Goal: Task Accomplishment & Management: Manage account settings

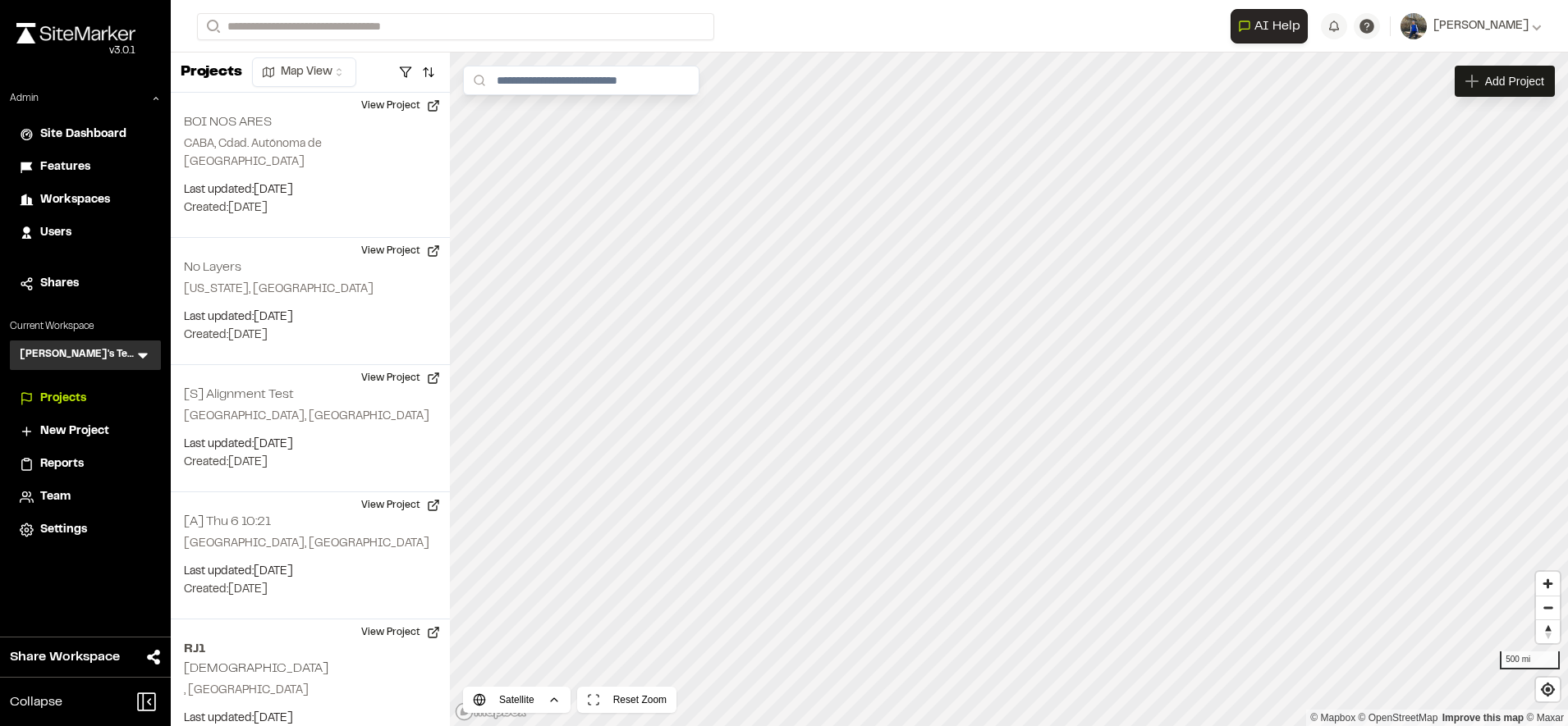
click at [94, 193] on span "Workspaces" at bounding box center [75, 200] width 70 height 18
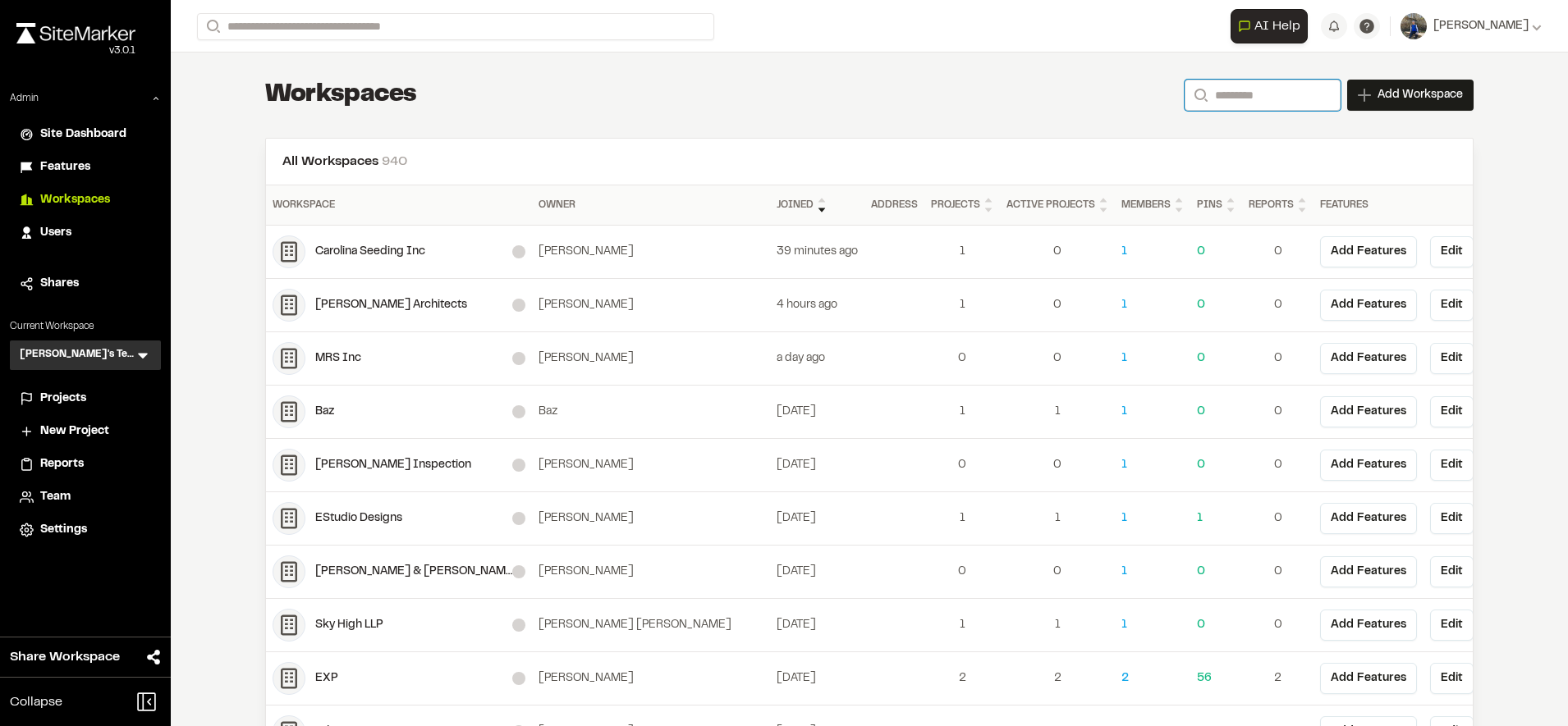
click at [1217, 98] on input "Search" at bounding box center [1262, 95] width 156 height 32
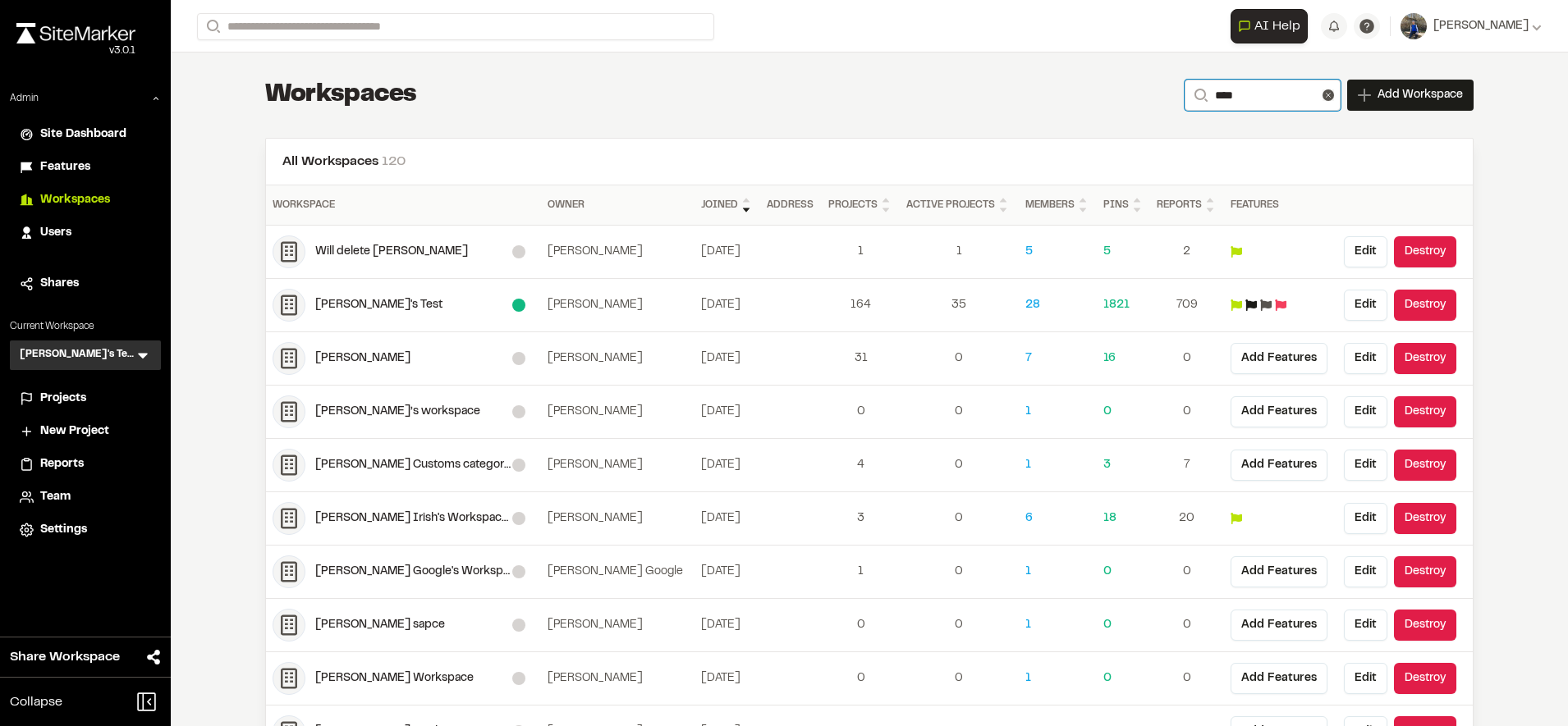
type input "****"
click at [1100, 97] on div "**********" at bounding box center [870, 95] width 1209 height 32
click at [1363, 305] on button "Edit" at bounding box center [1366, 305] width 44 height 32
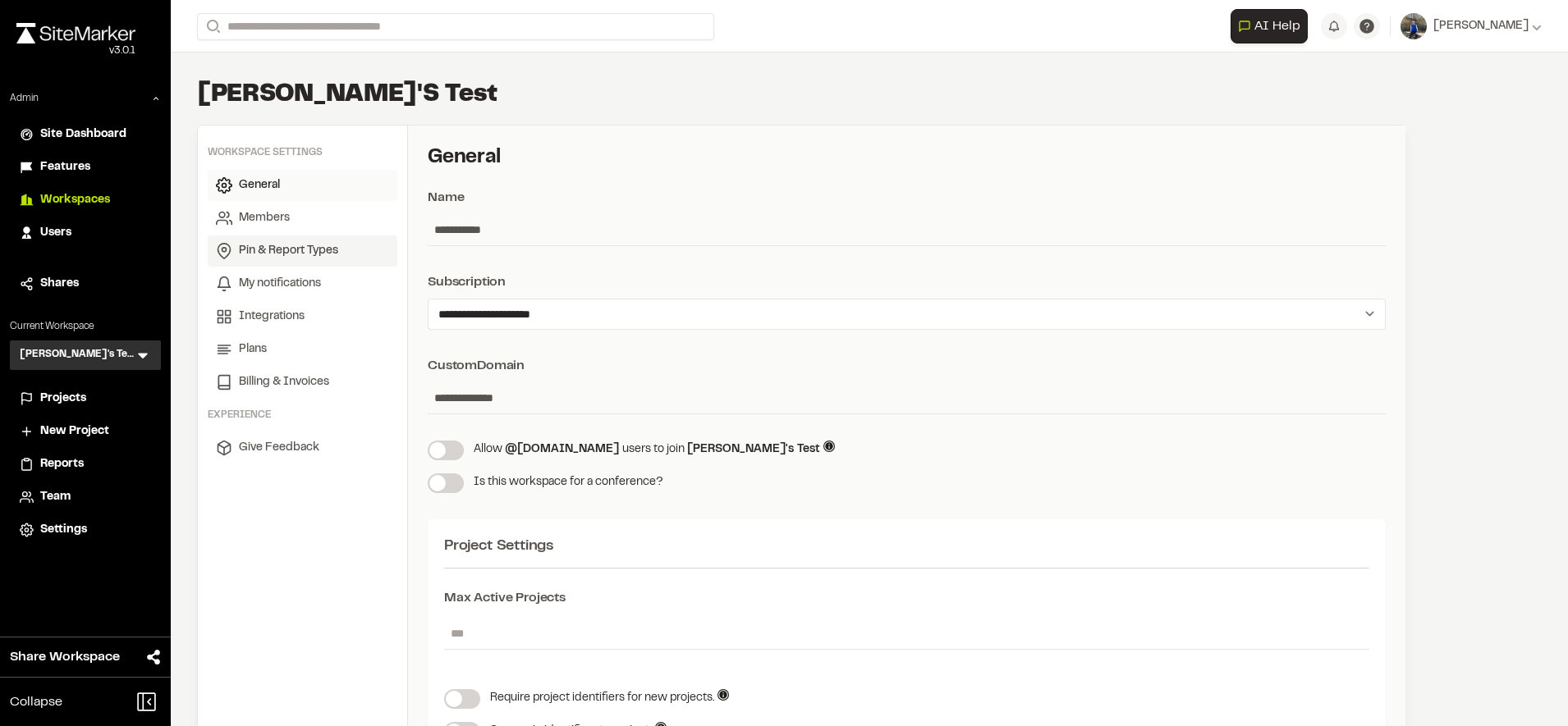
click at [255, 250] on span "Pin & Report Types" at bounding box center [289, 251] width 99 height 18
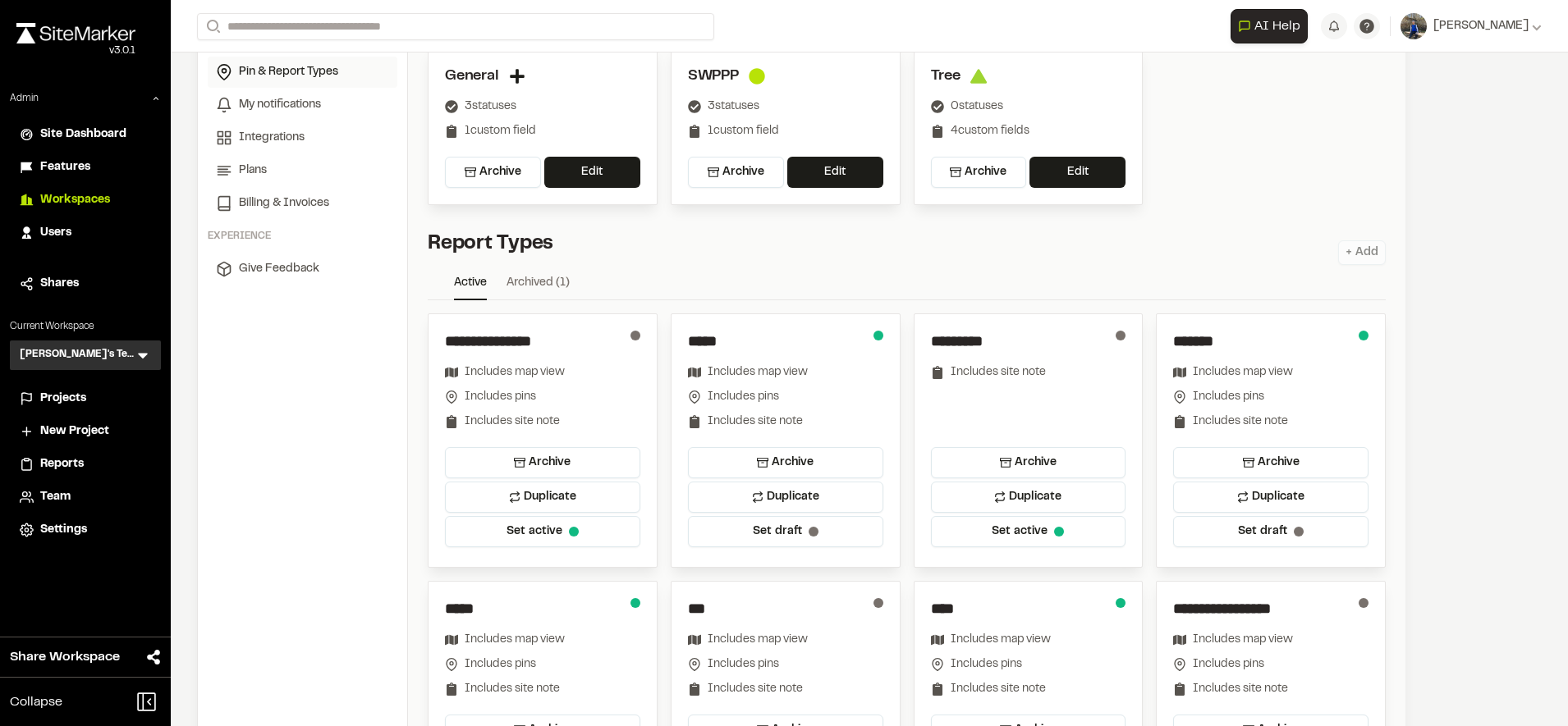
scroll to position [392, 0]
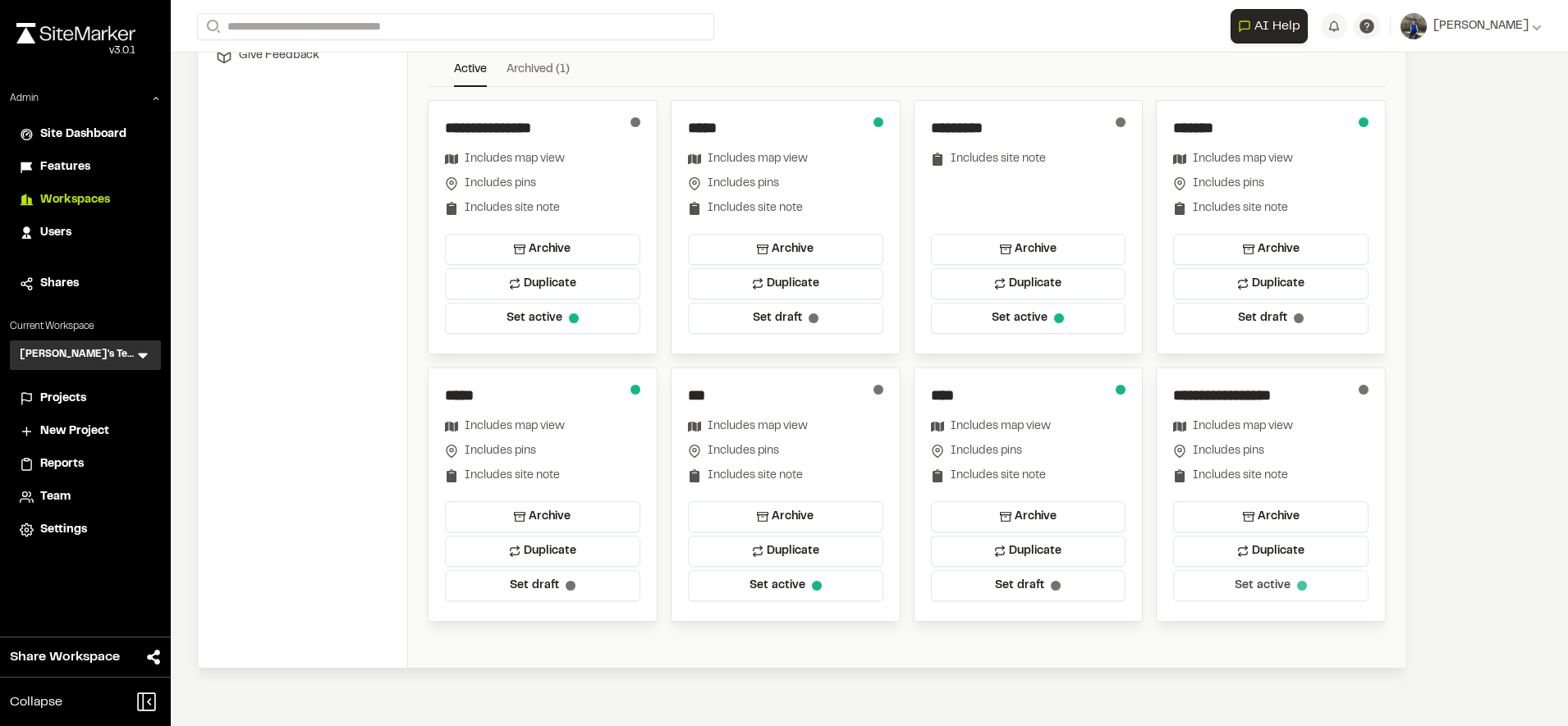
click at [1297, 590] on button "Set active" at bounding box center [1271, 586] width 195 height 32
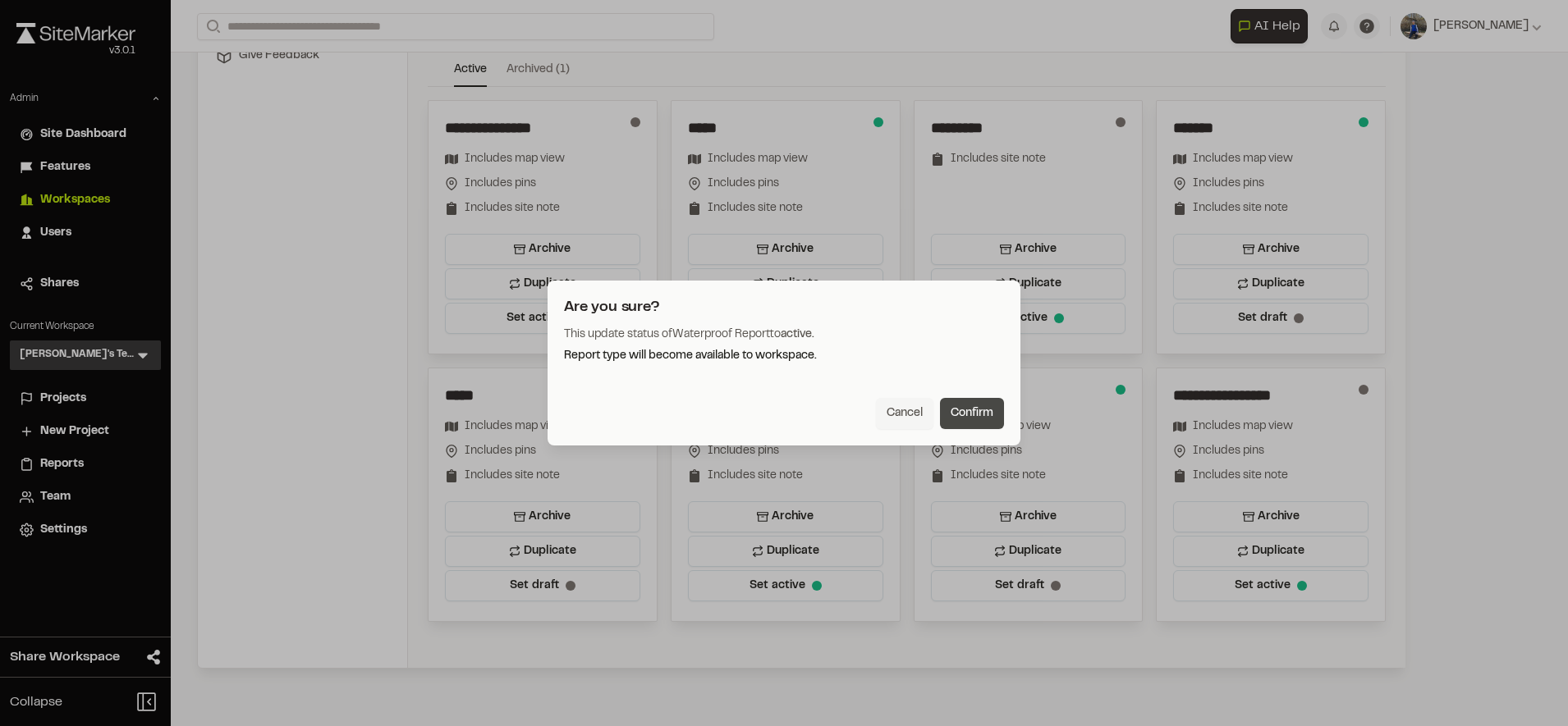
click at [983, 409] on button "Confirm" at bounding box center [971, 414] width 64 height 32
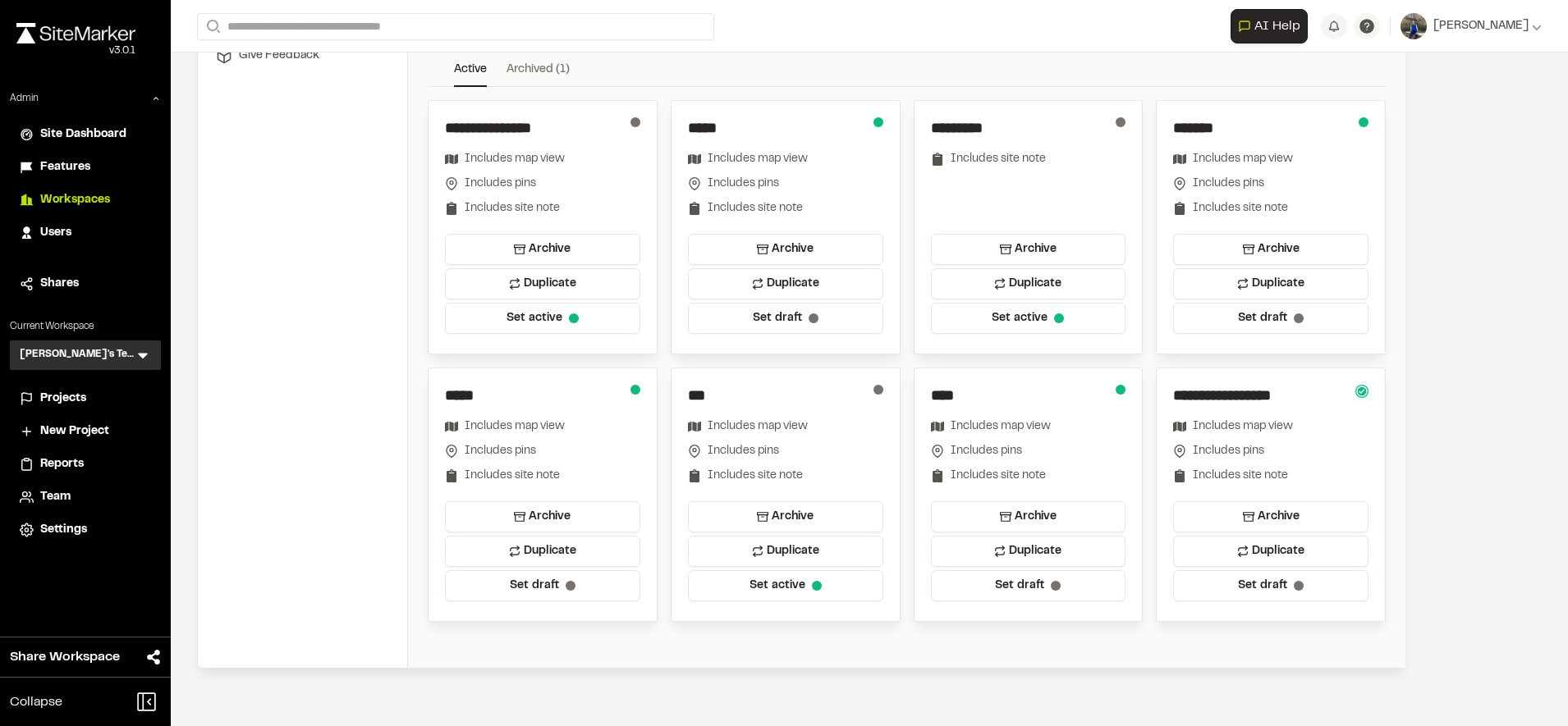
click at [83, 391] on span "Projects" at bounding box center [63, 398] width 46 height 18
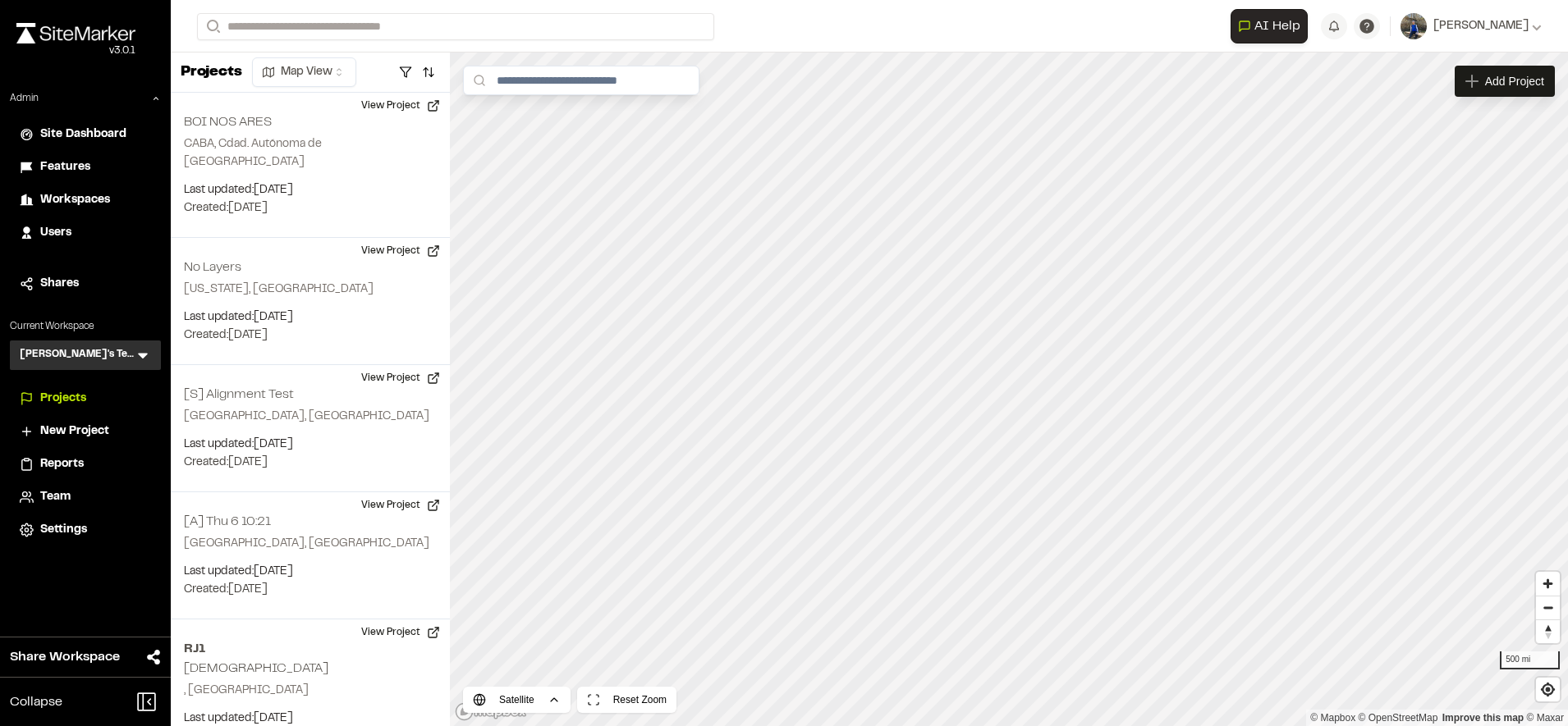
click at [133, 350] on div "Thiago's Testing TT Menu" at bounding box center [85, 355] width 151 height 30
click at [149, 354] on icon at bounding box center [143, 355] width 16 height 16
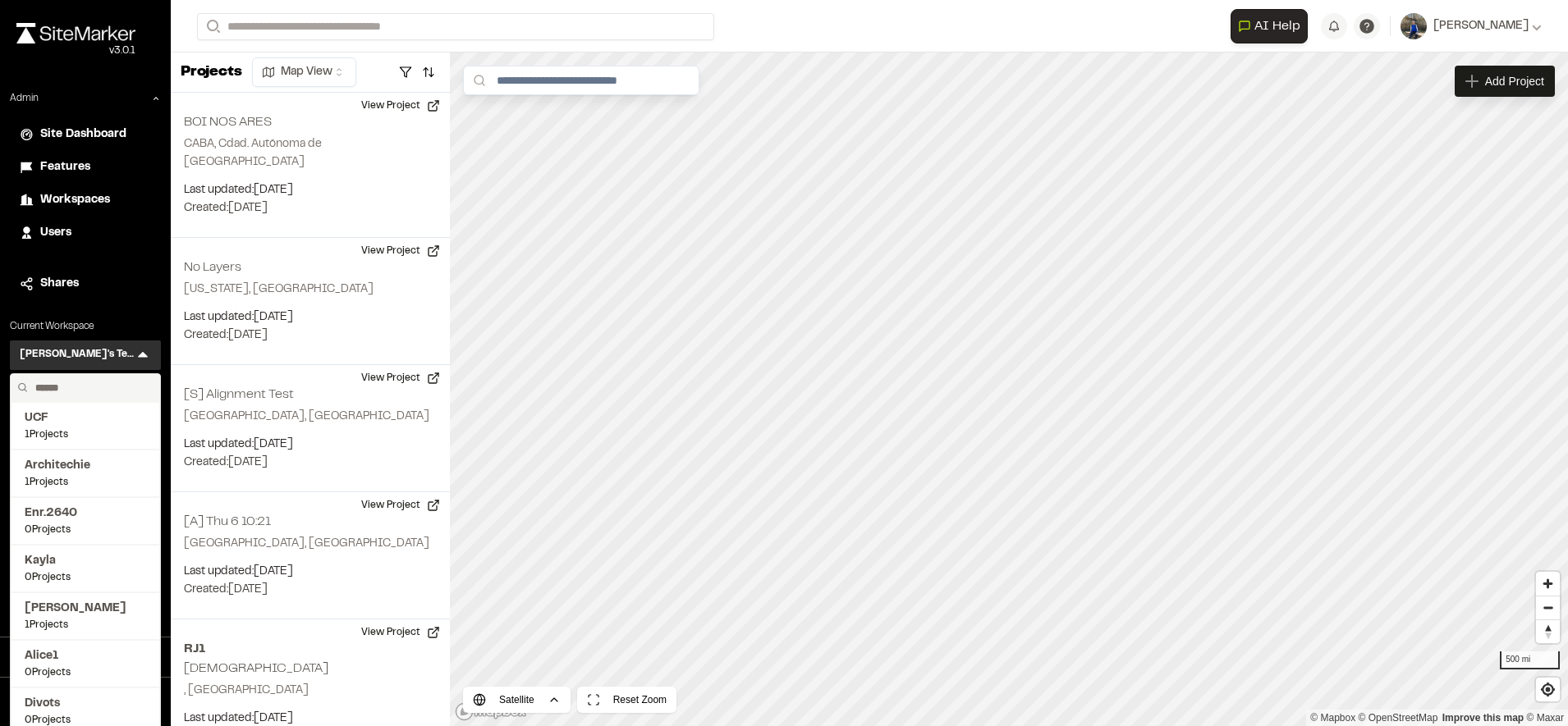
click at [95, 386] on input "text" at bounding box center [91, 388] width 125 height 28
type input "****"
click at [55, 566] on span "[PERSON_NAME]'s Test" at bounding box center [85, 560] width 121 height 18
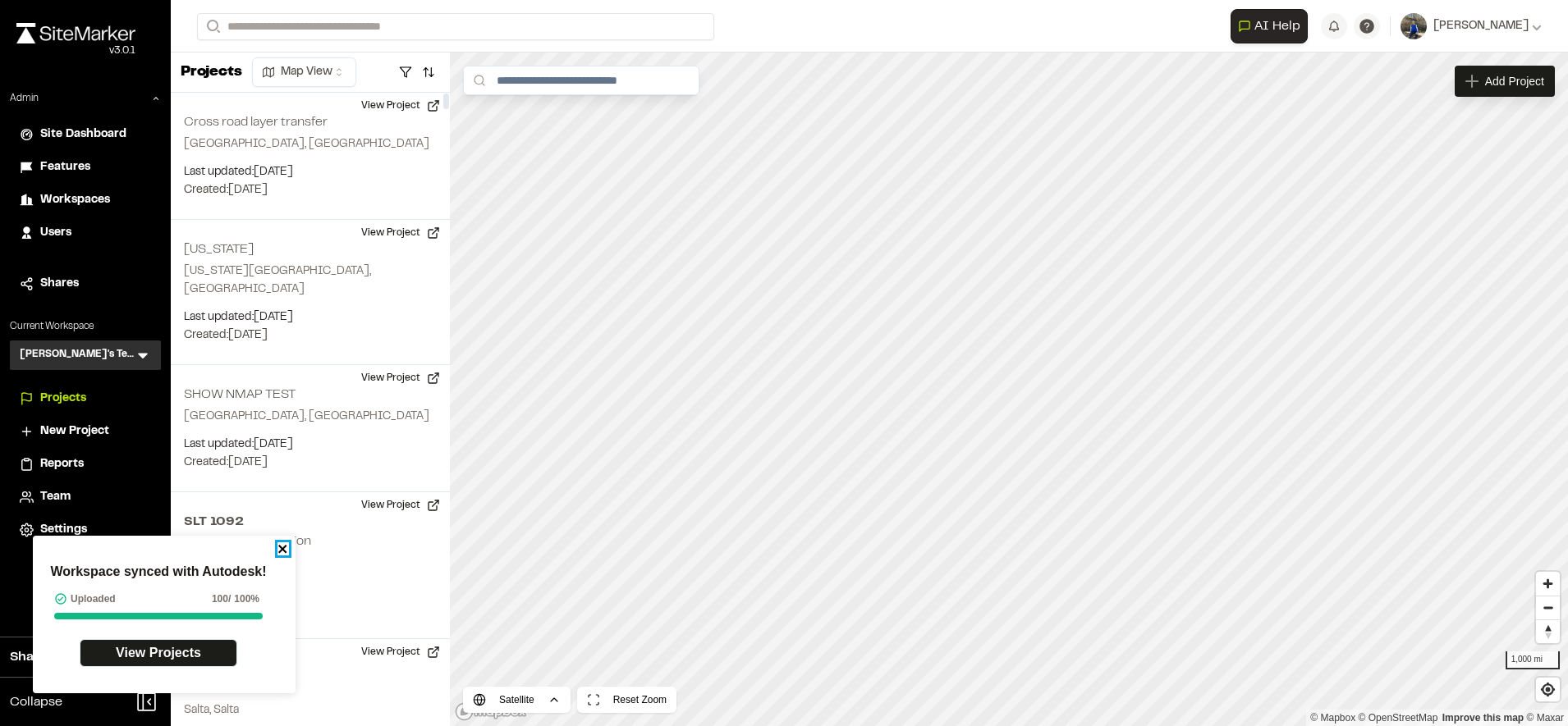
click at [286, 549] on icon "close" at bounding box center [283, 549] width 11 height 13
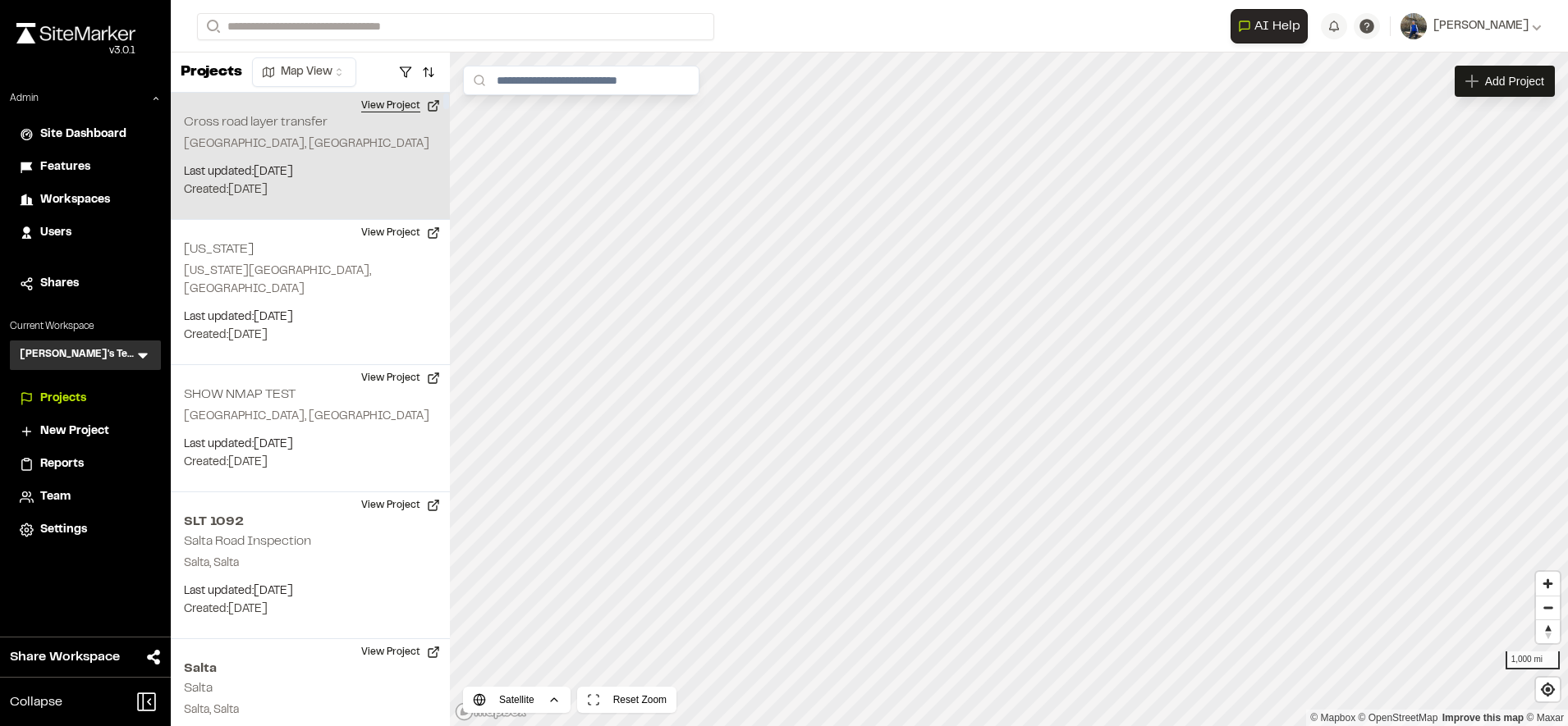
click at [412, 108] on button "View Project" at bounding box center [400, 106] width 98 height 26
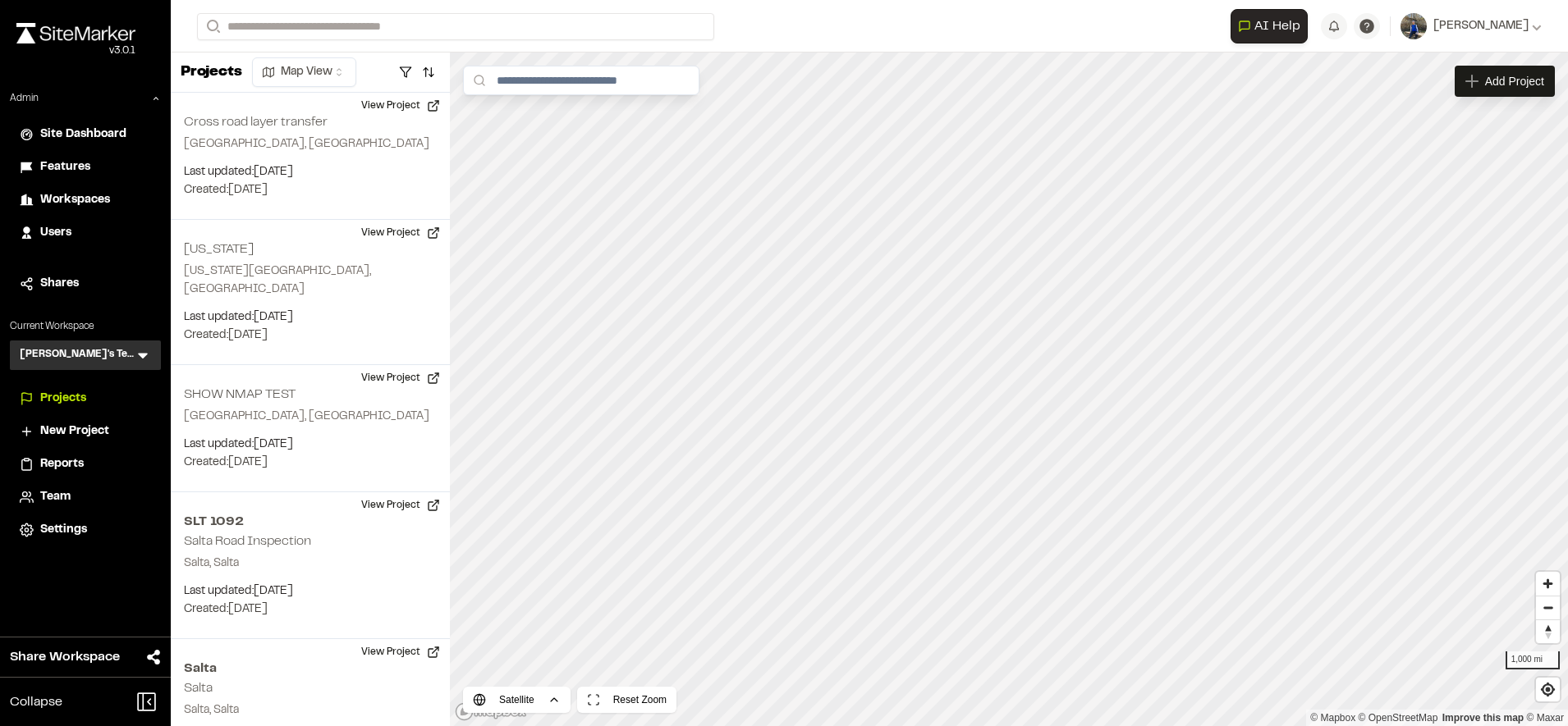
click at [66, 462] on span "Reports" at bounding box center [61, 464] width 44 height 18
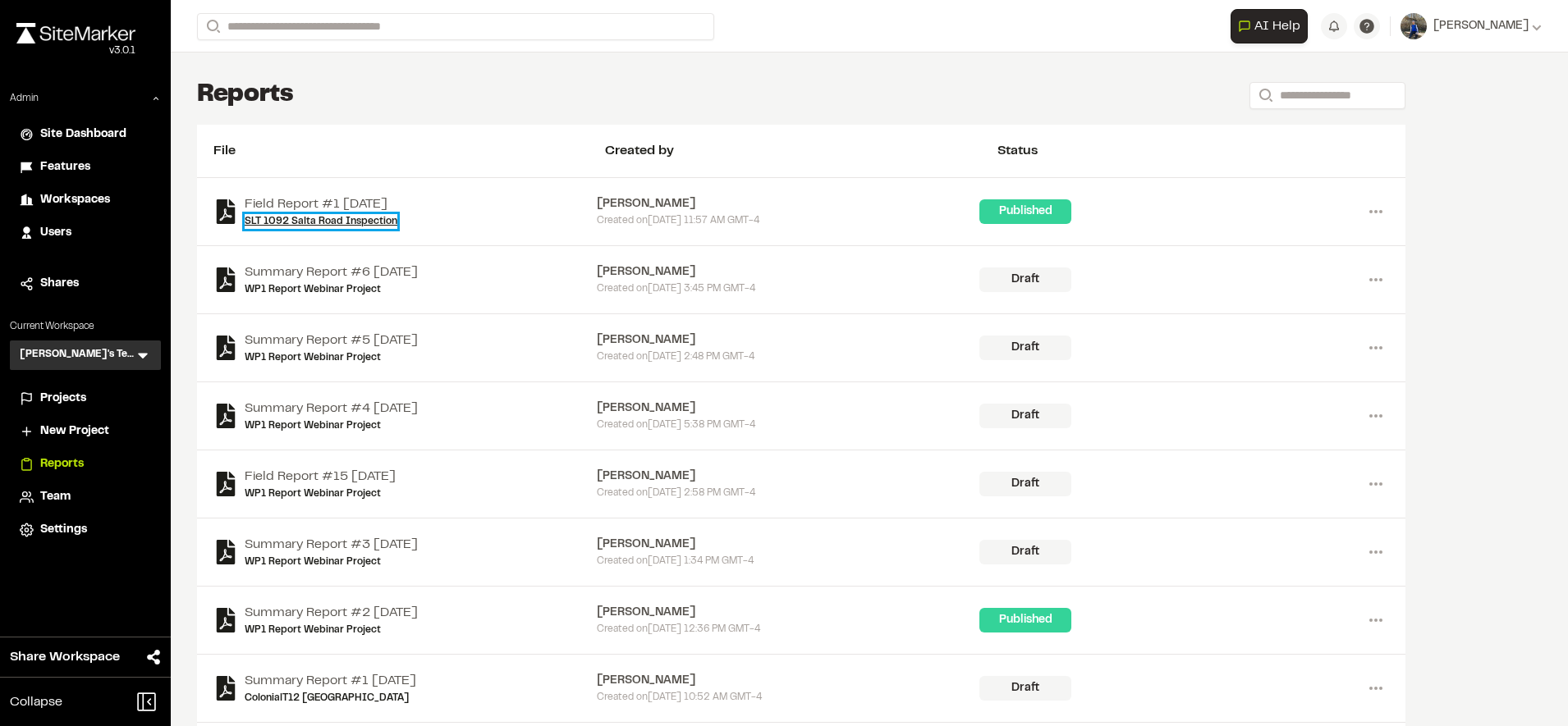
click at [386, 220] on link "SLT 1092 Salta Road Inspection" at bounding box center [321, 221] width 153 height 15
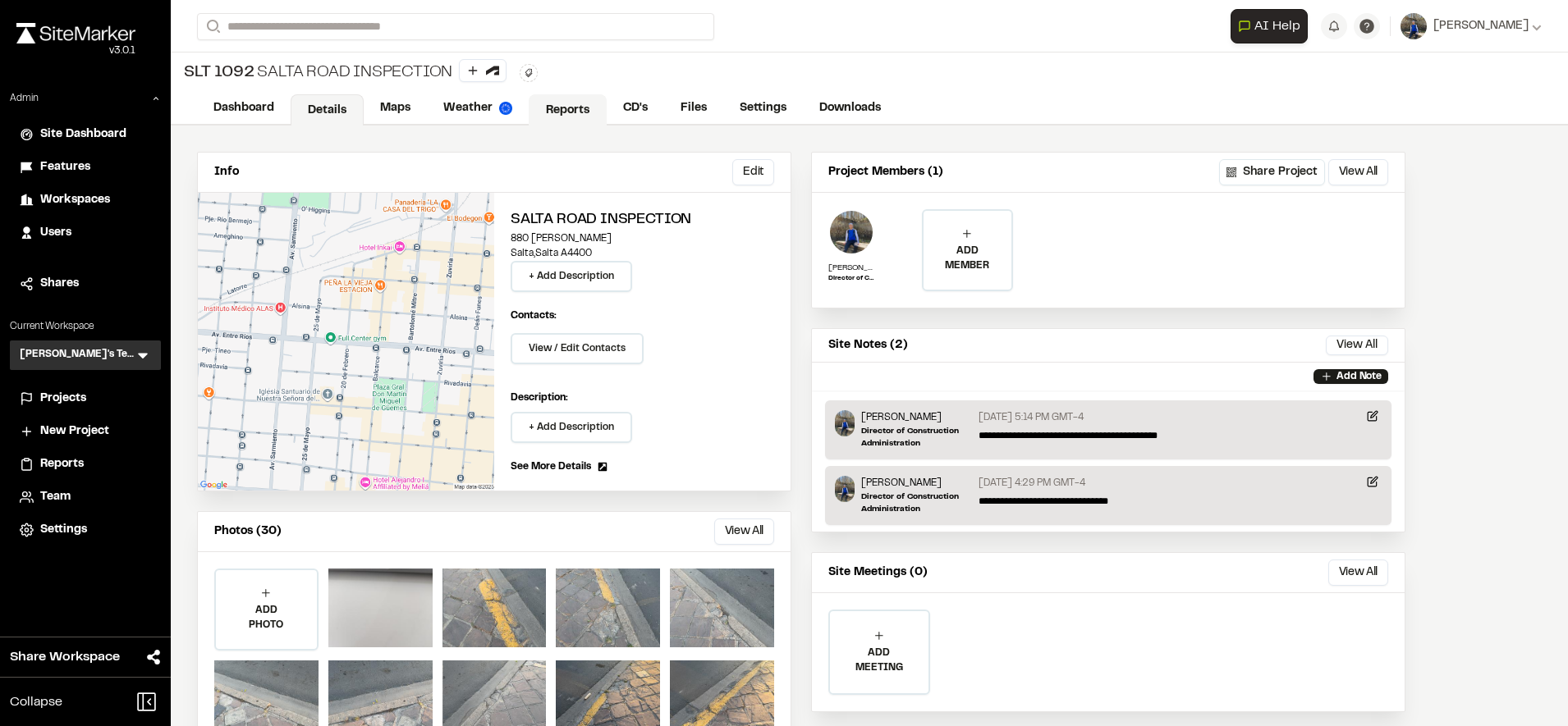
click at [571, 108] on link "Reports" at bounding box center [568, 110] width 78 height 32
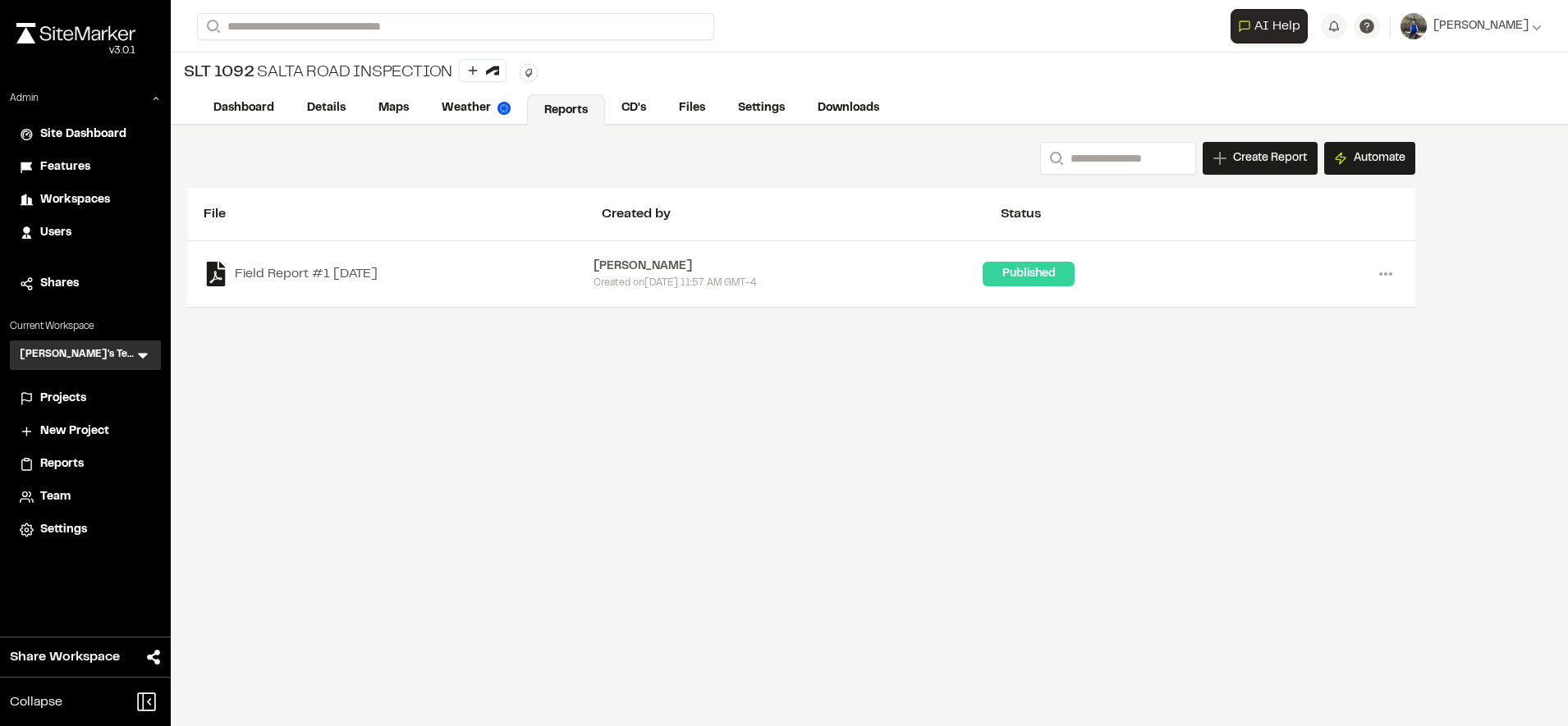
click at [515, 164] on div "Search Create Report New Report | SLT 1092 Salta Road Inspection What type of R…" at bounding box center [801, 158] width 1228 height 32
click at [1267, 160] on span "Create Report" at bounding box center [1270, 158] width 74 height 18
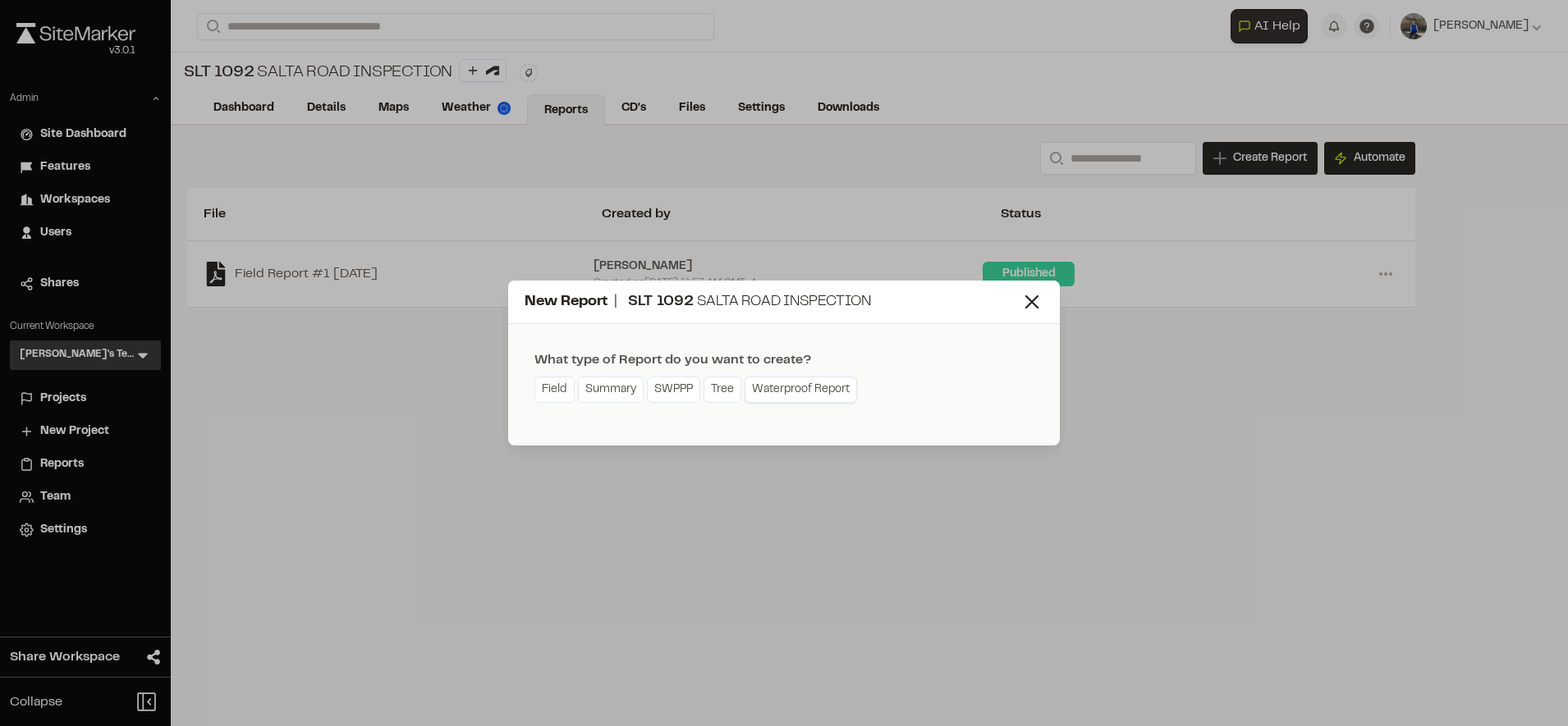
click at [796, 399] on link "Waterproof Report" at bounding box center [801, 390] width 113 height 26
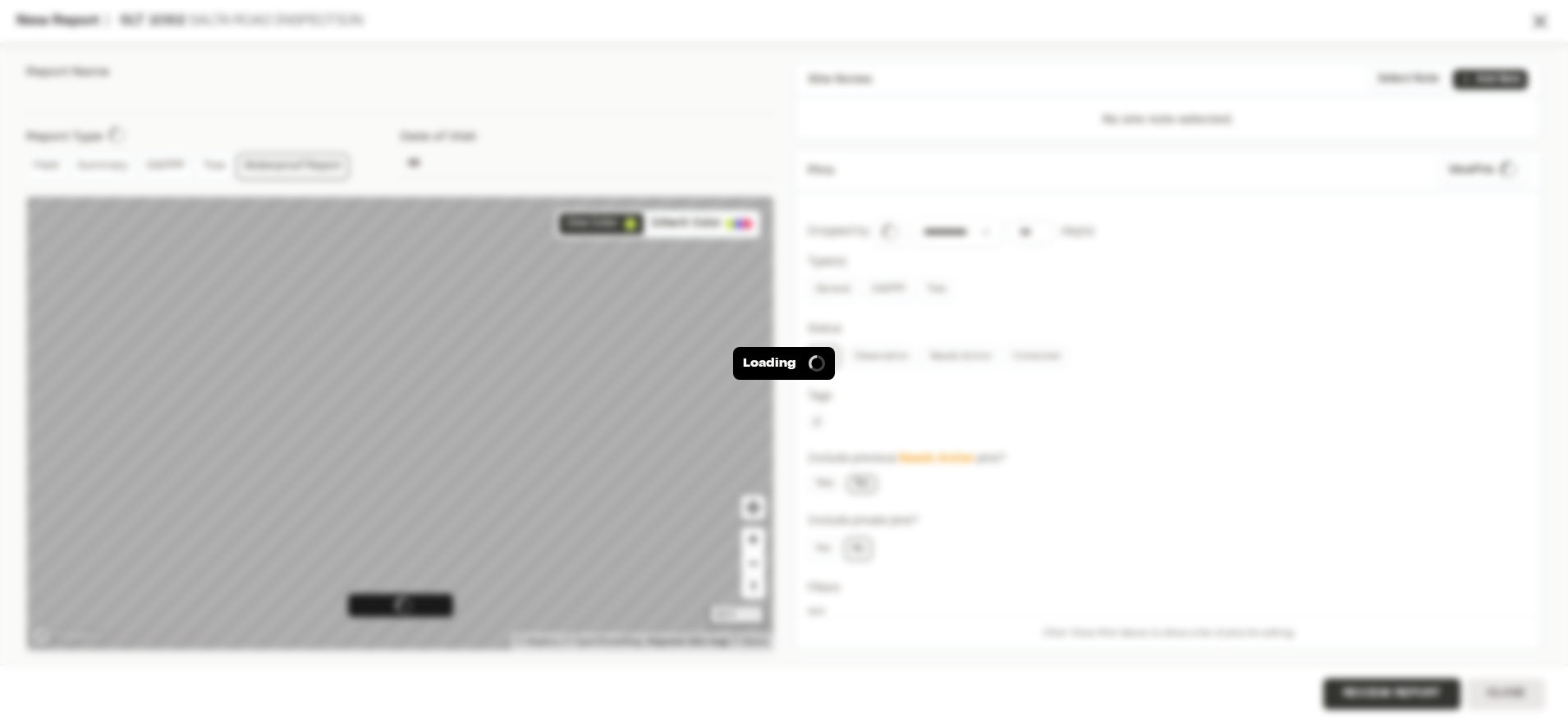
type input "**********"
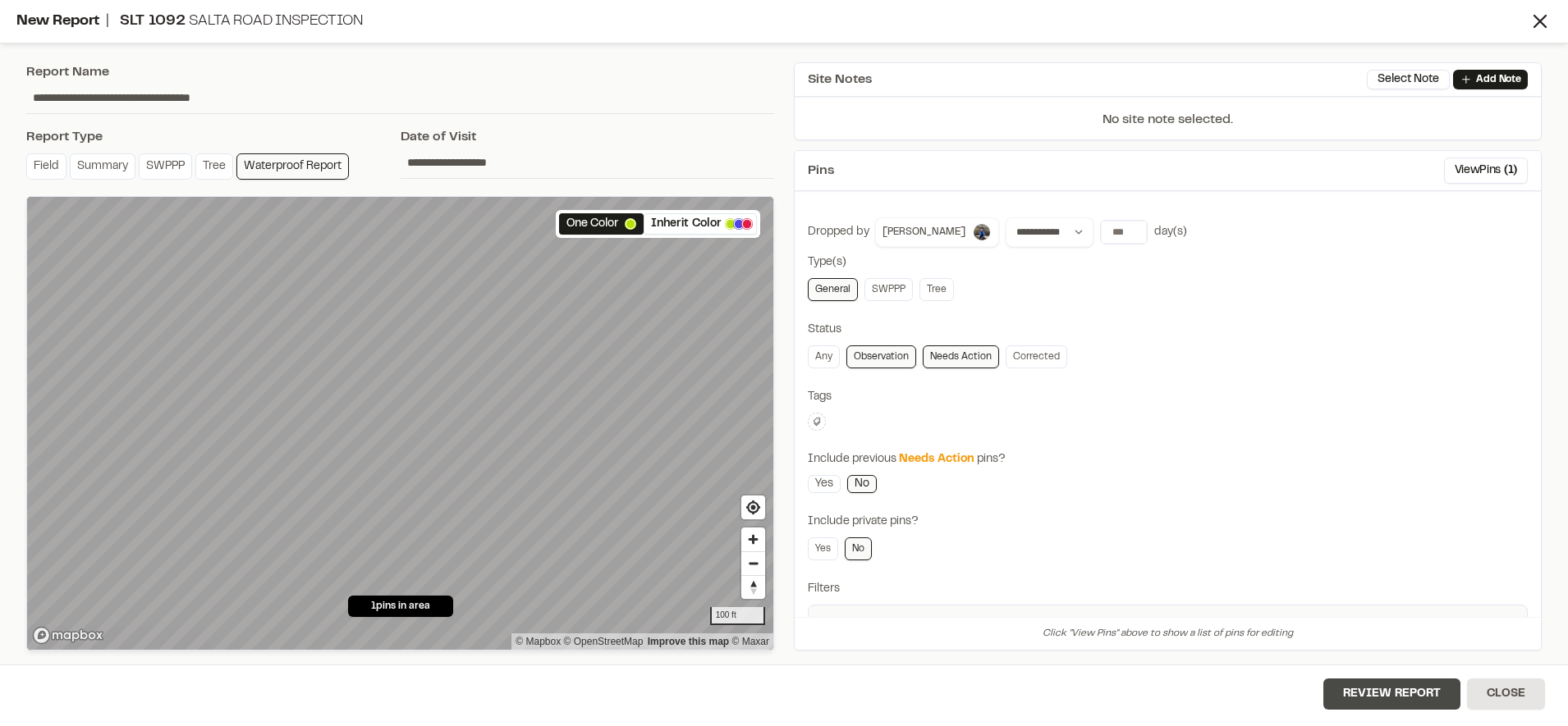
click at [1364, 683] on button "Review Report" at bounding box center [1392, 694] width 137 height 32
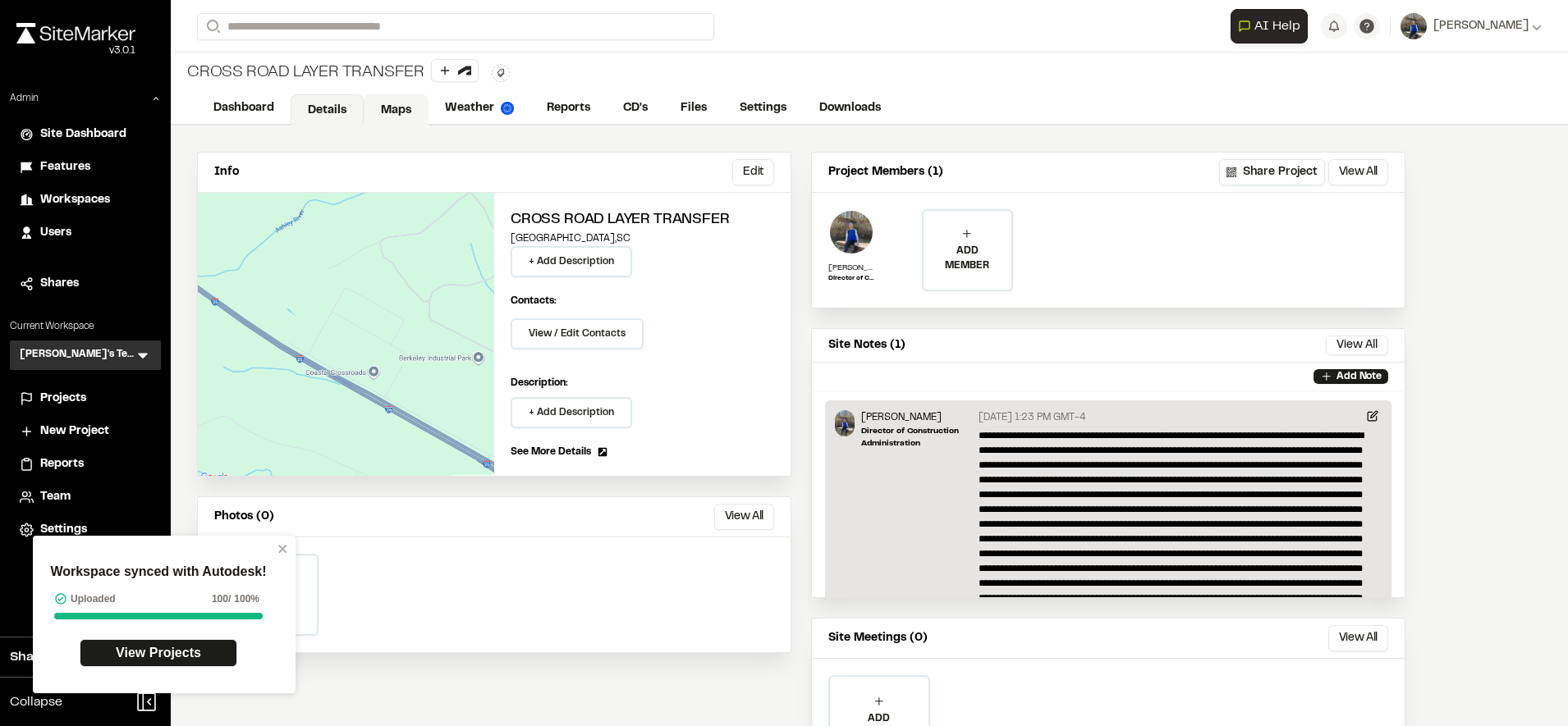
click at [415, 104] on link "Maps" at bounding box center [396, 110] width 65 height 32
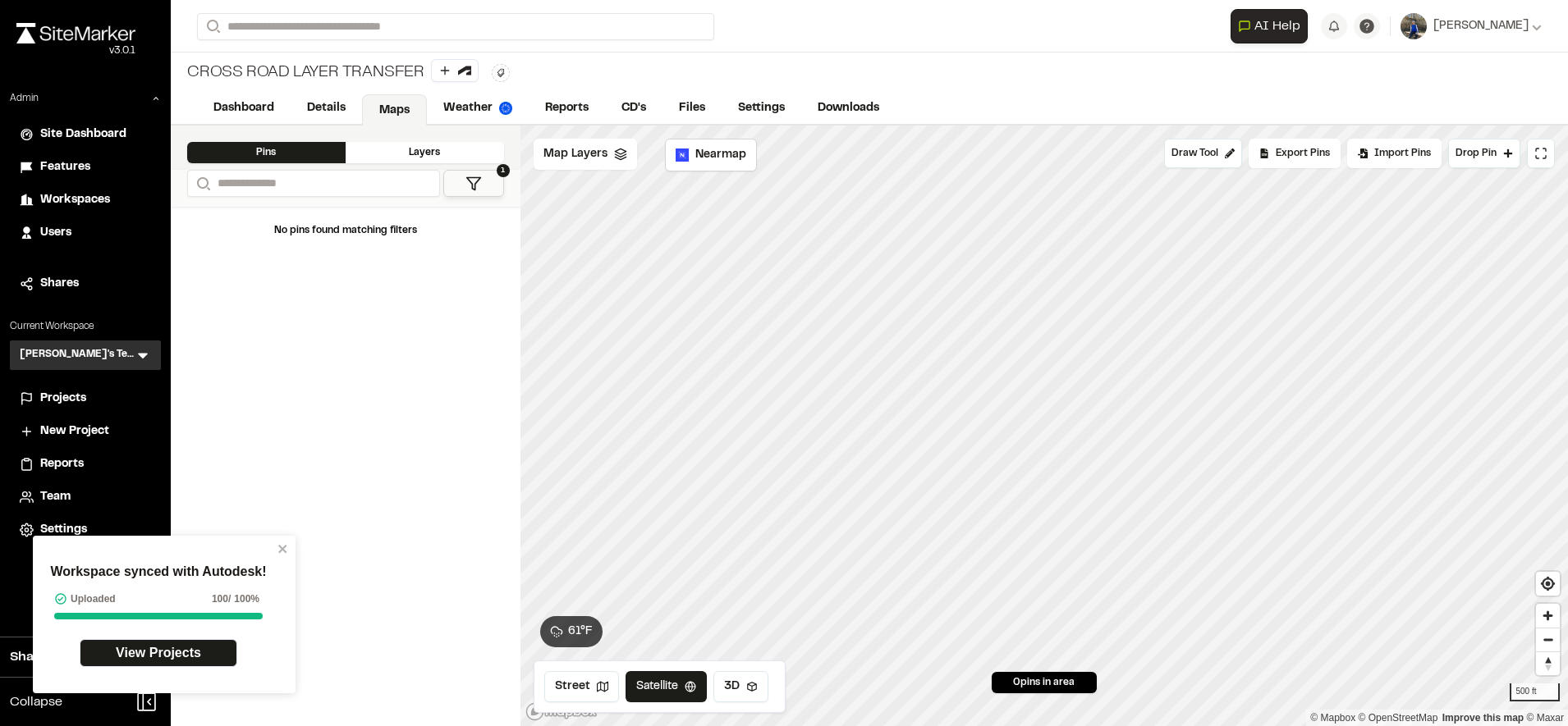
click at [592, 125] on div "Dashboard Details Maps Weather Reports CD's Files Settings Downloads" at bounding box center [869, 109] width 1397 height 32
click at [583, 116] on link "Reports" at bounding box center [568, 110] width 78 height 32
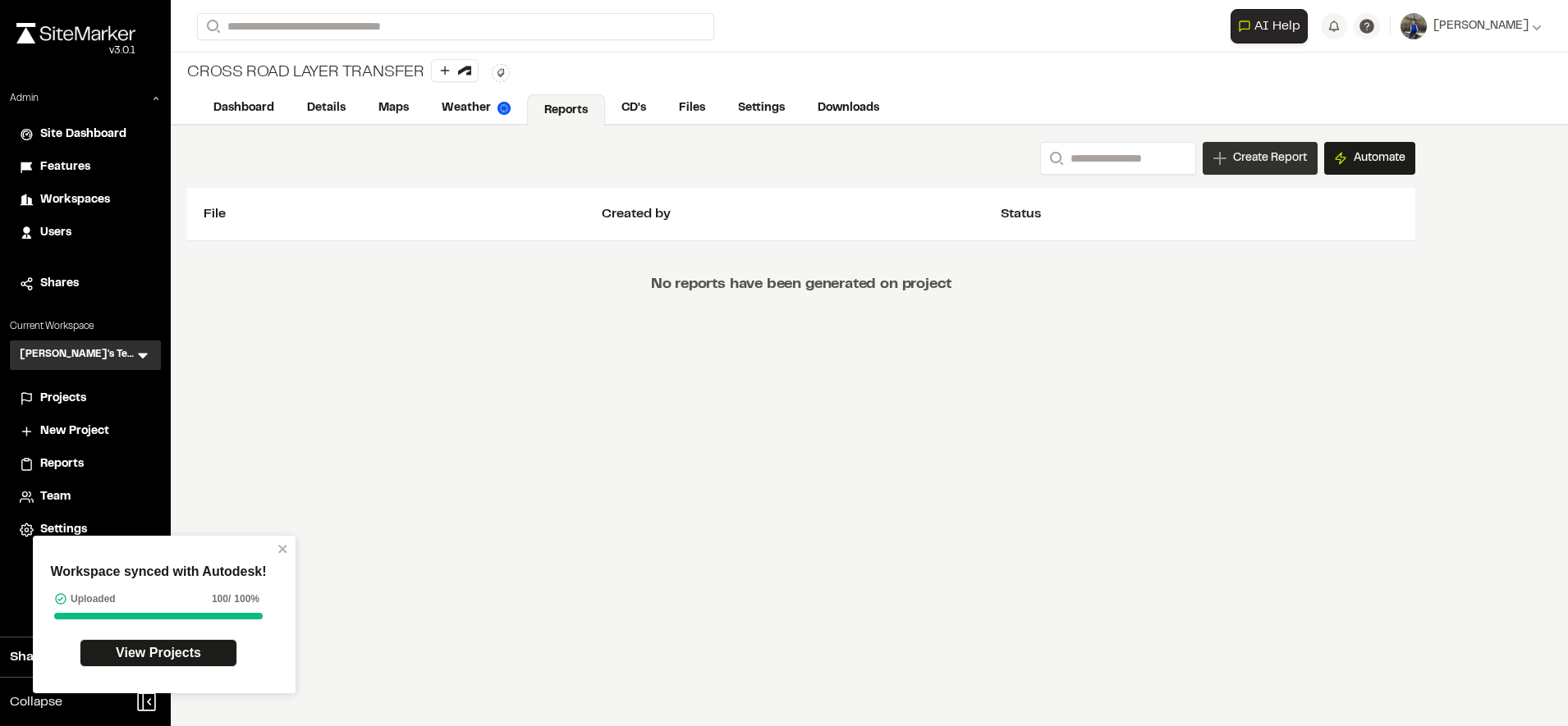
click at [1253, 157] on span "Create Report" at bounding box center [1270, 158] width 74 height 18
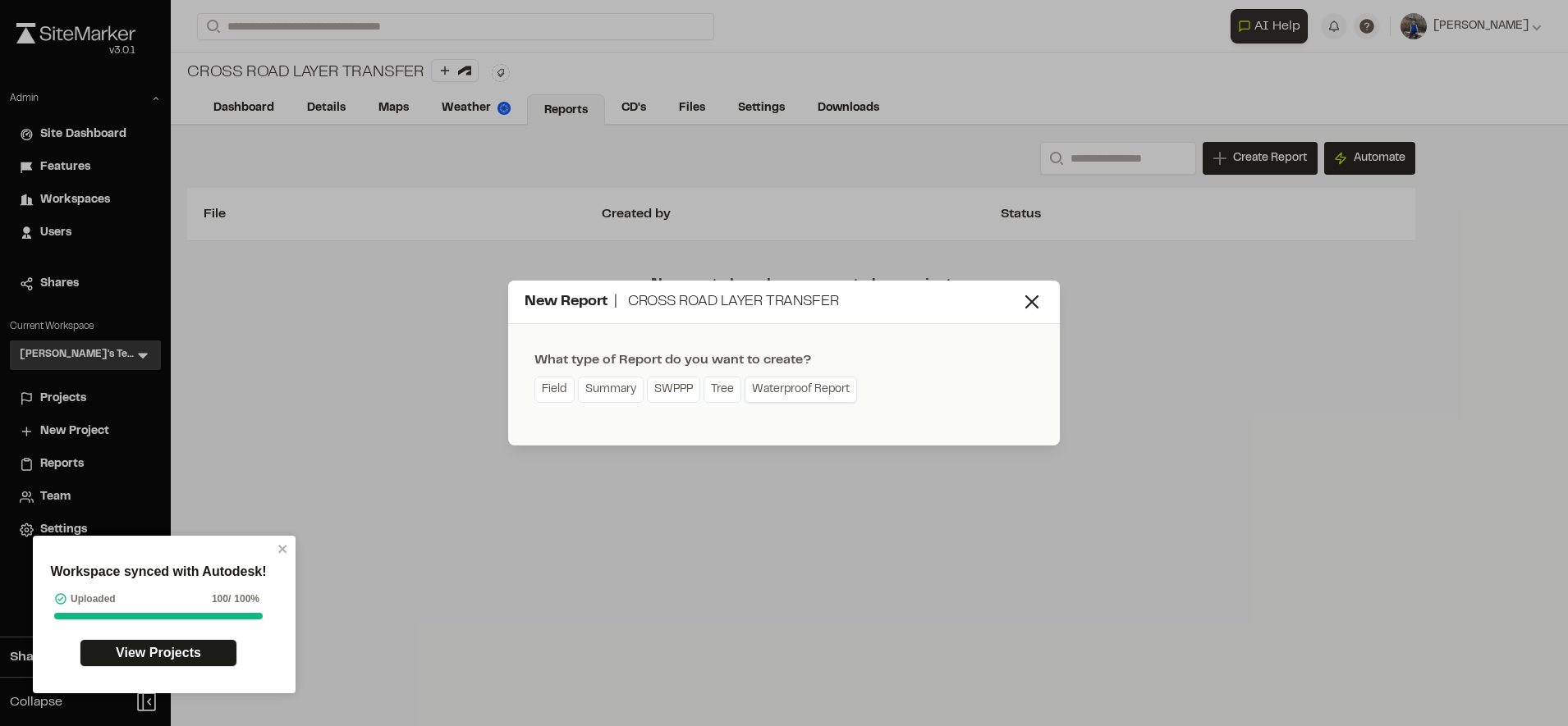
click at [842, 393] on link "Waterproof Report" at bounding box center [801, 390] width 113 height 26
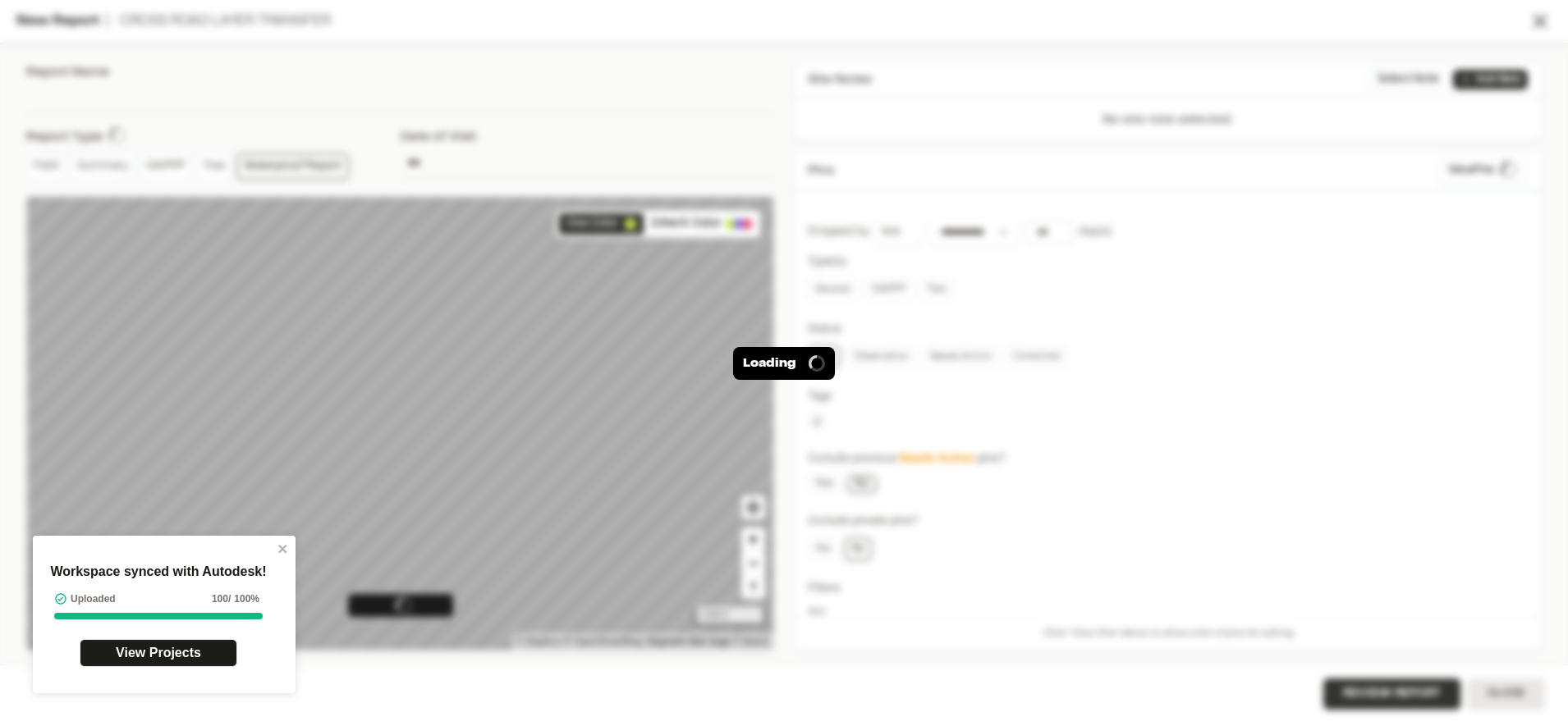
type input "**********"
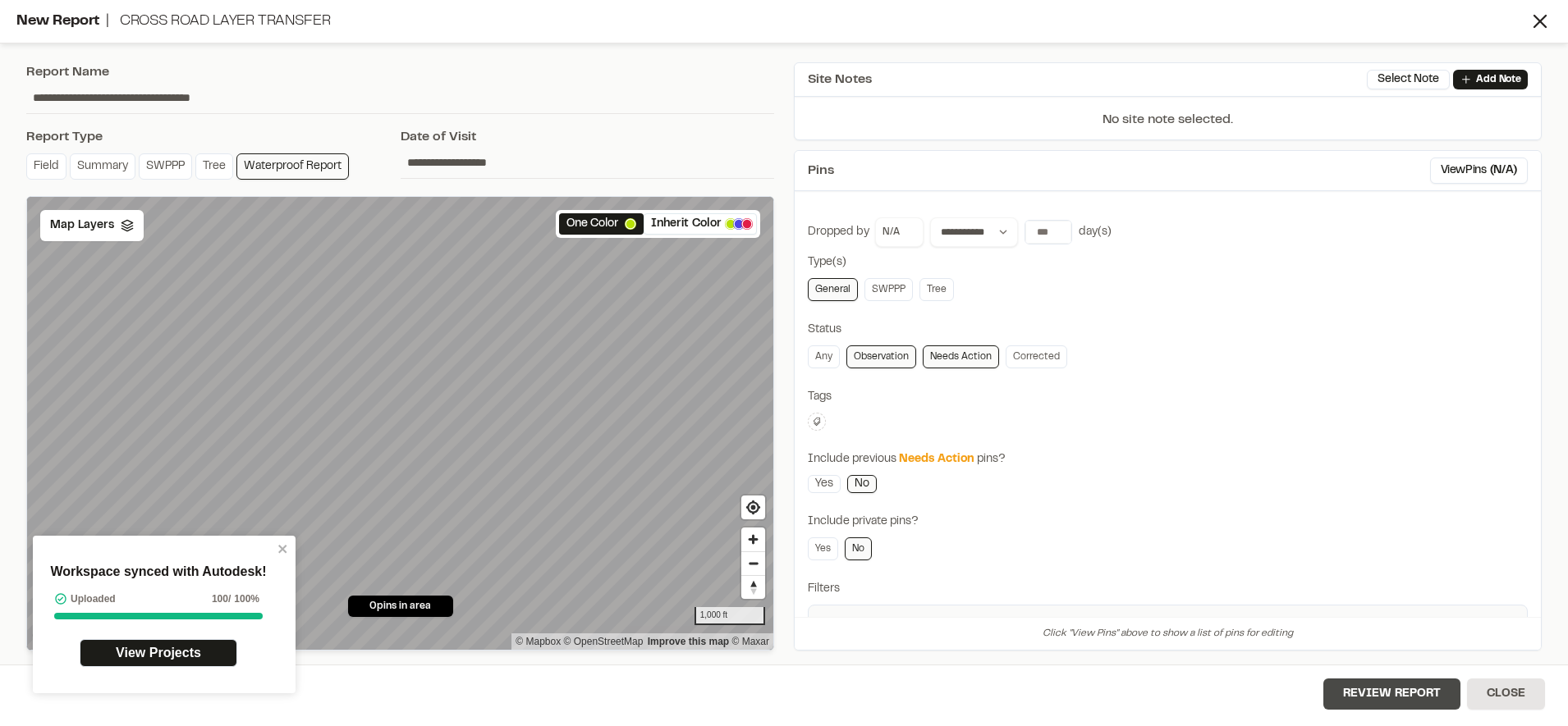
click at [1390, 690] on button "Review Report" at bounding box center [1392, 694] width 137 height 32
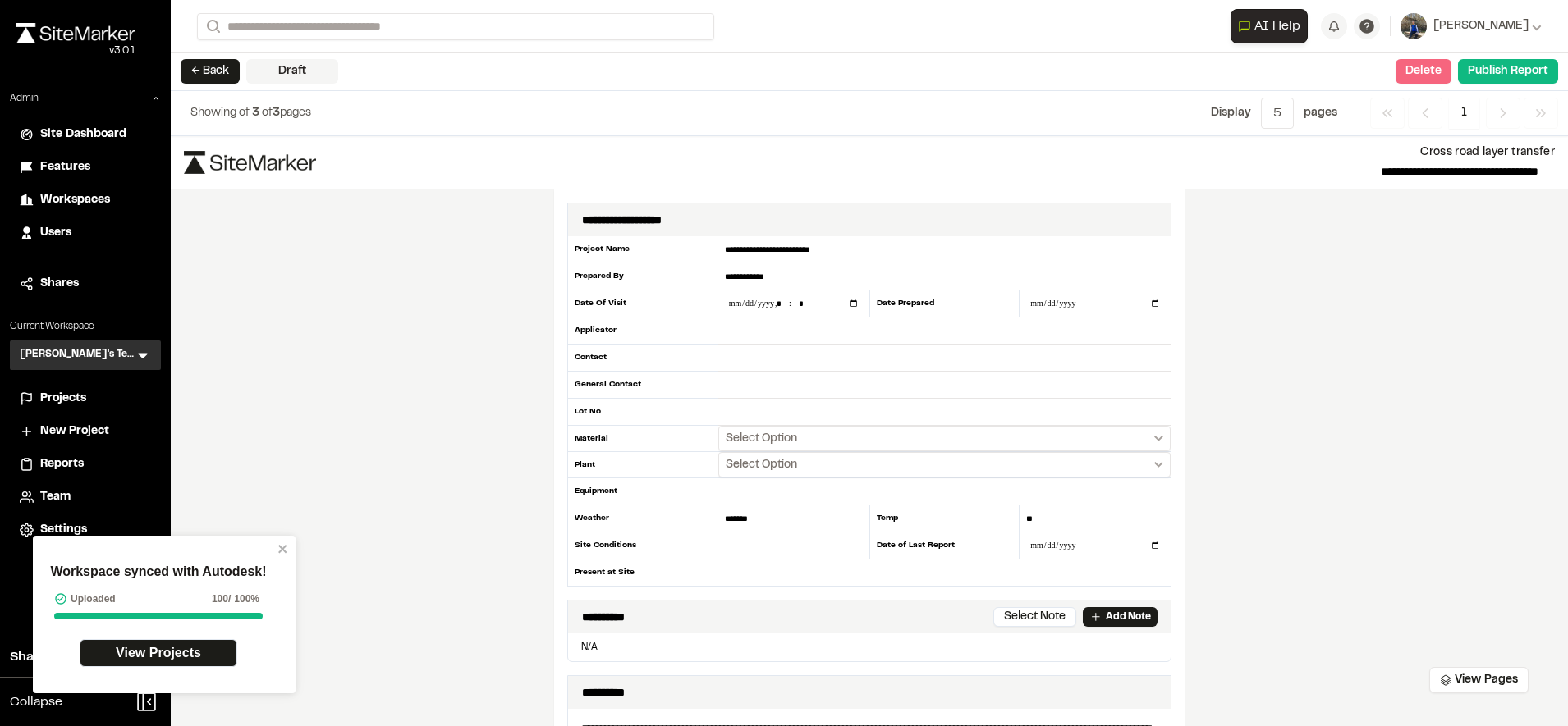
click at [1423, 68] on button "Delete" at bounding box center [1423, 71] width 55 height 25
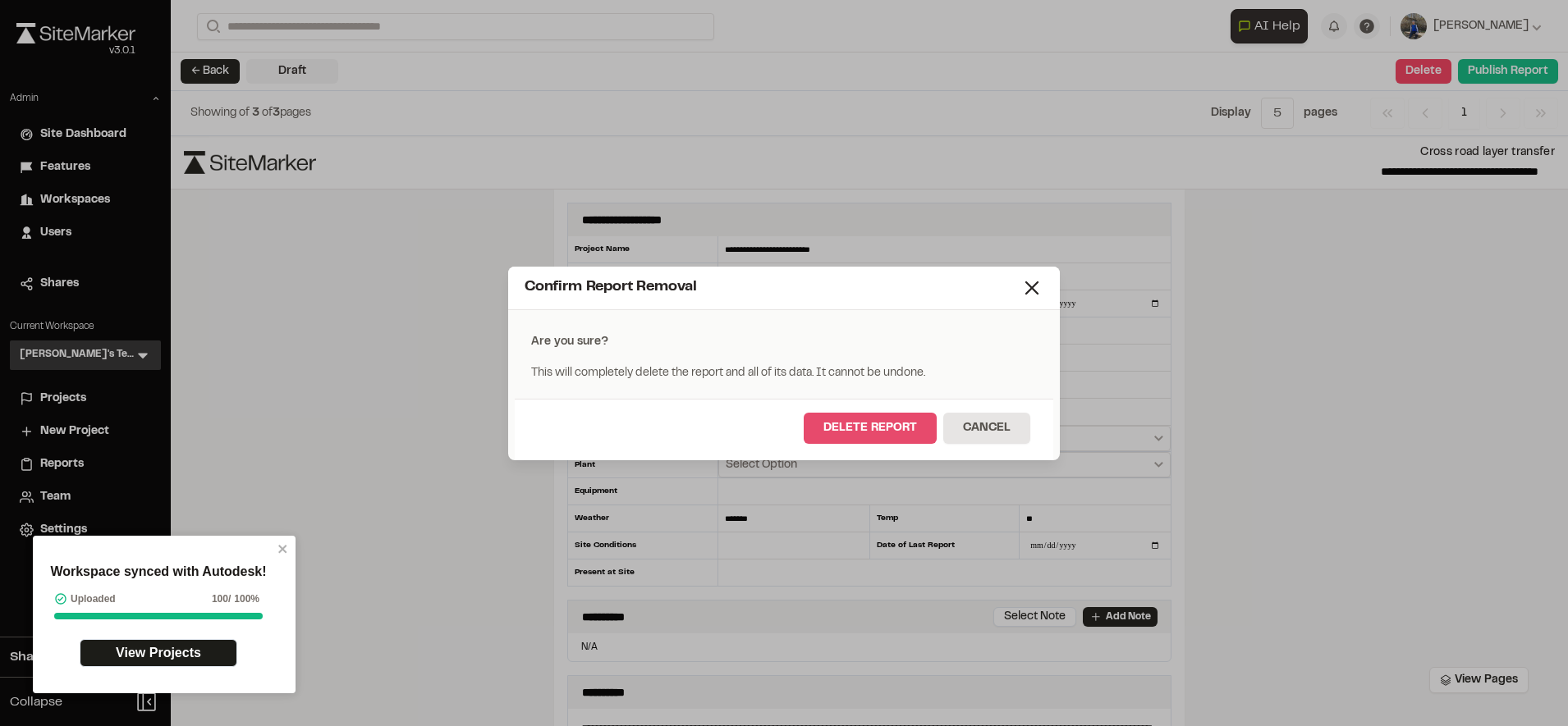
click at [874, 439] on button "Delete Report" at bounding box center [871, 428] width 133 height 32
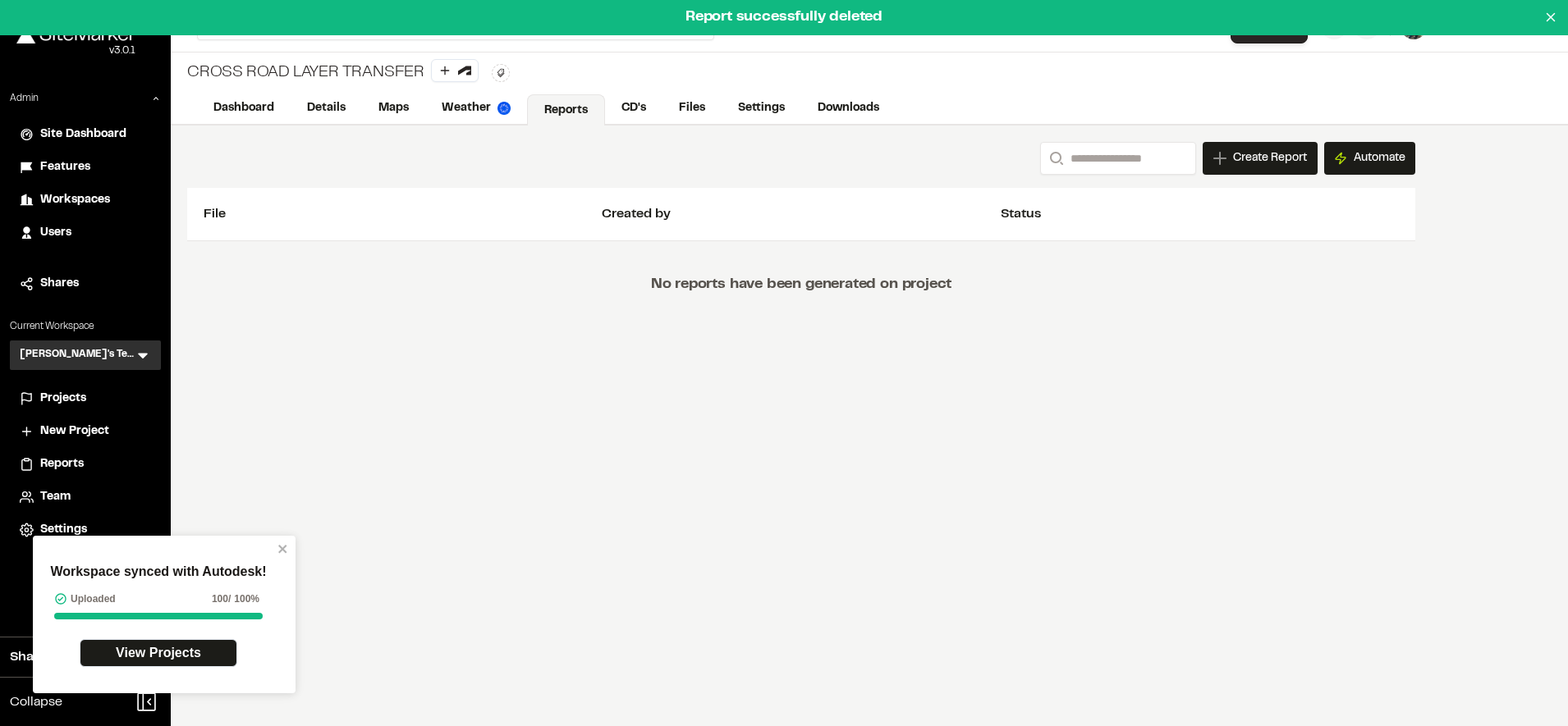
click at [146, 355] on icon at bounding box center [143, 357] width 10 height 6
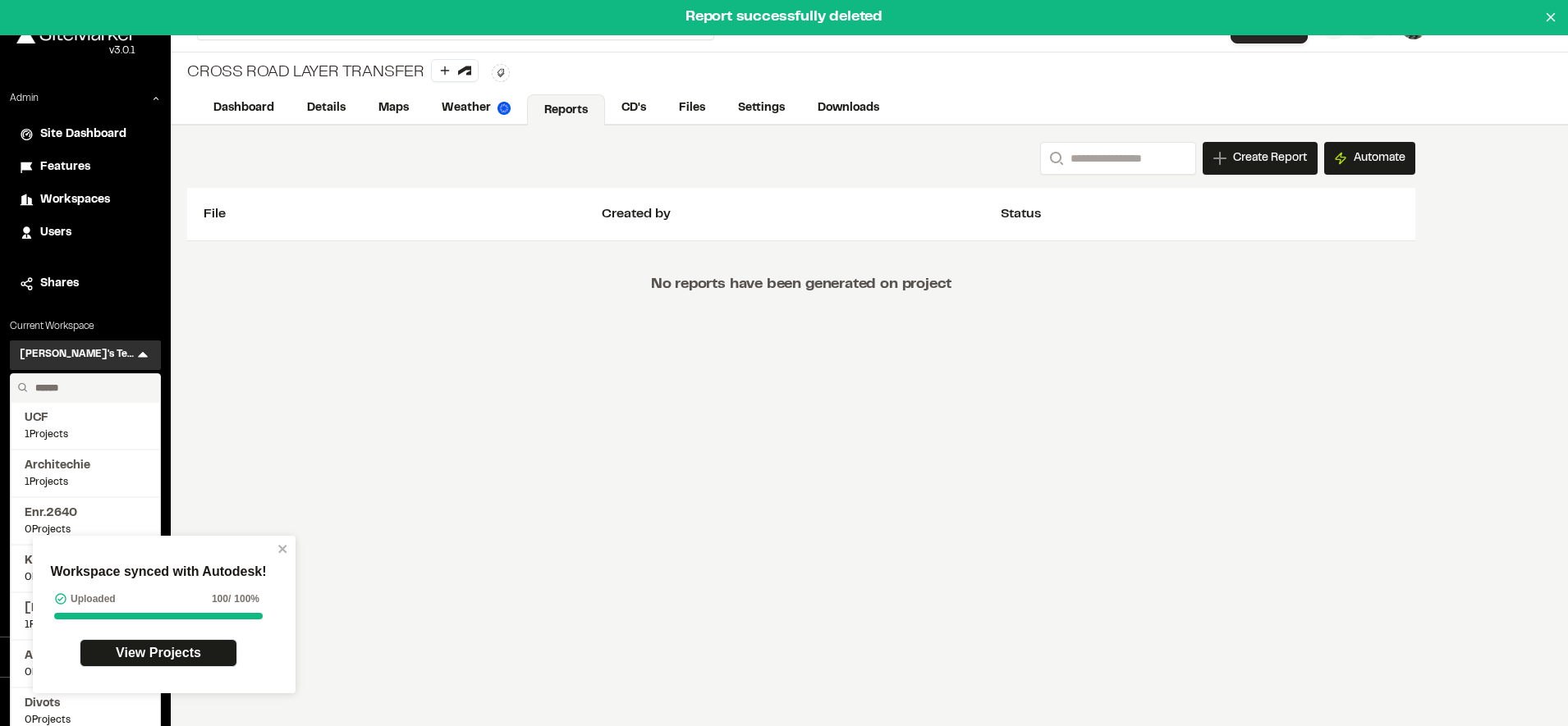
click at [81, 391] on input "text" at bounding box center [91, 388] width 125 height 28
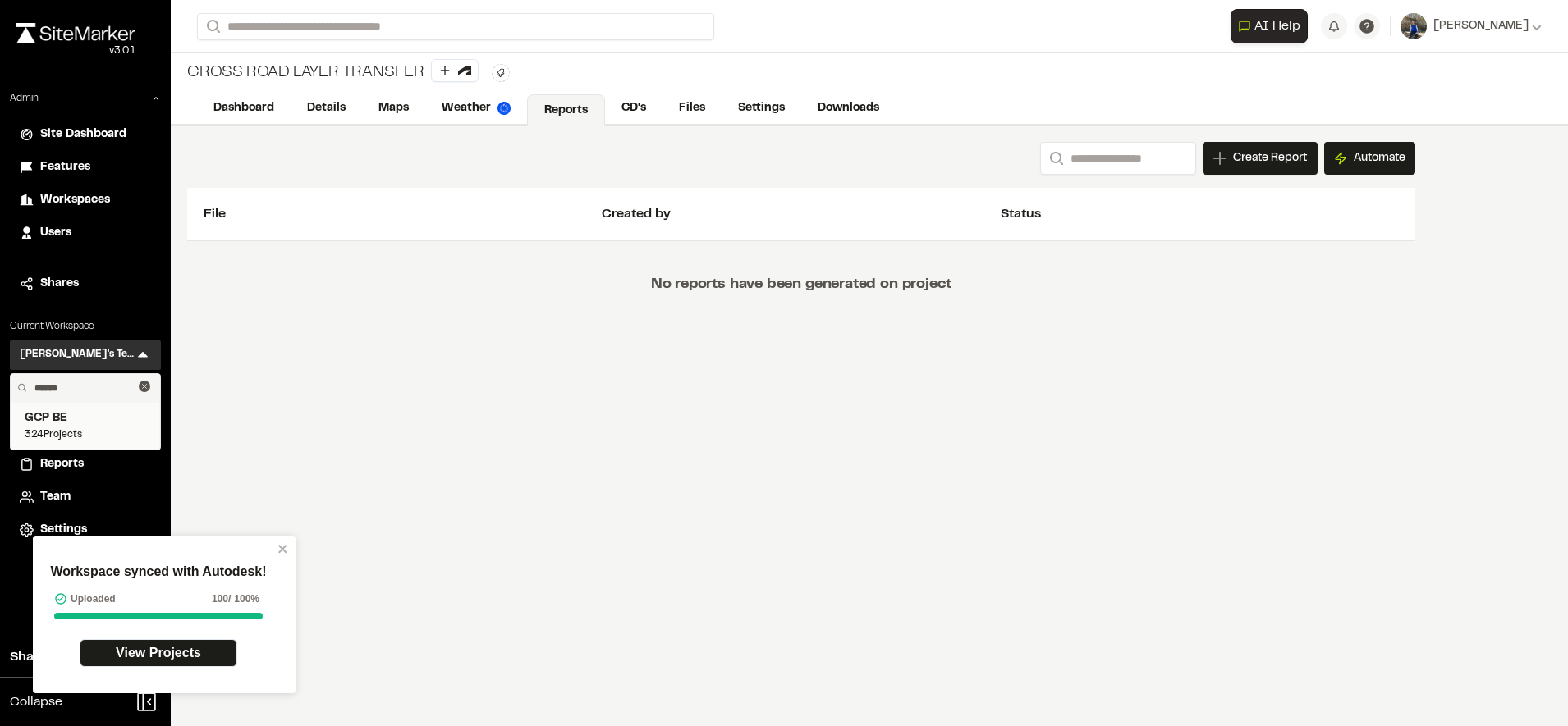
type input "******"
click at [79, 422] on span "GCP BE" at bounding box center [85, 418] width 121 height 18
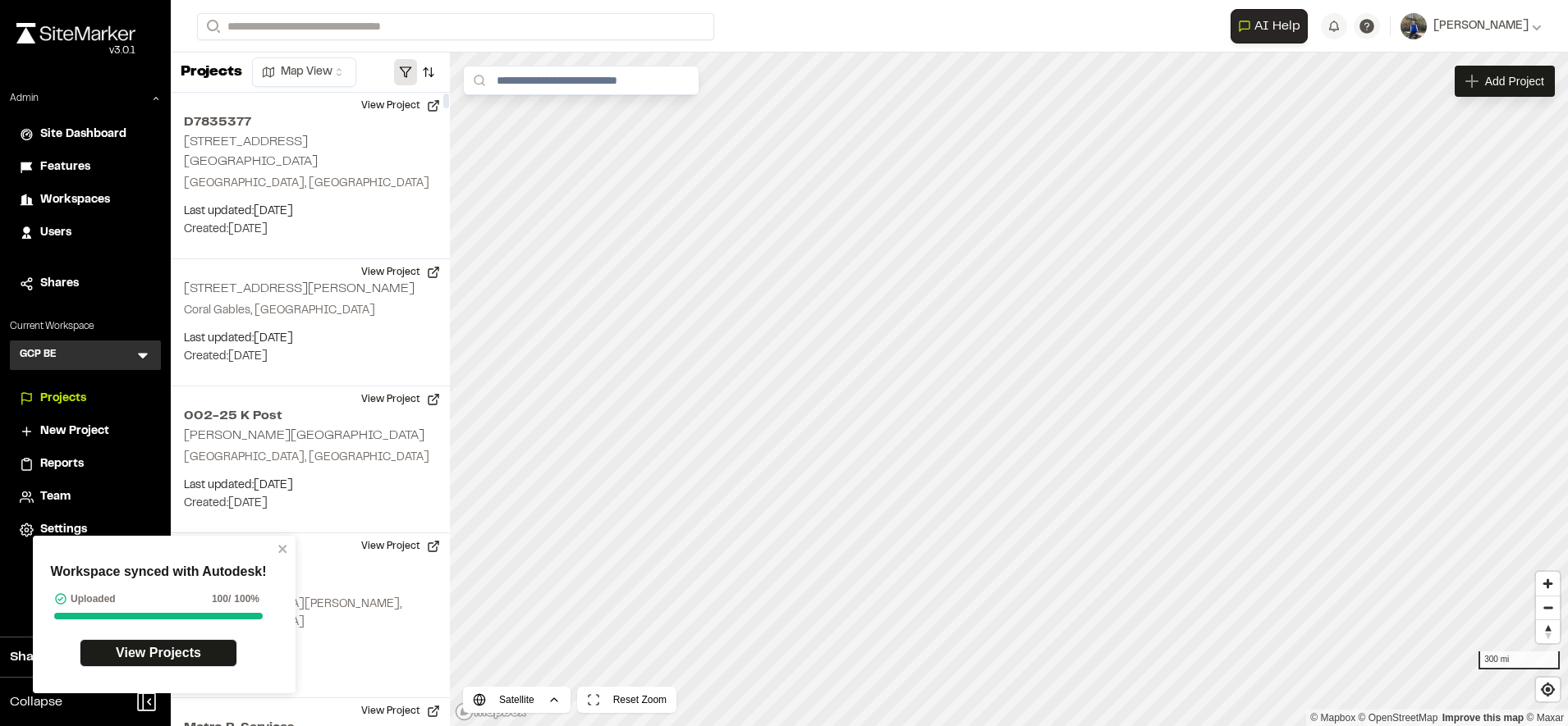
click at [401, 77] on button "button" at bounding box center [405, 72] width 23 height 26
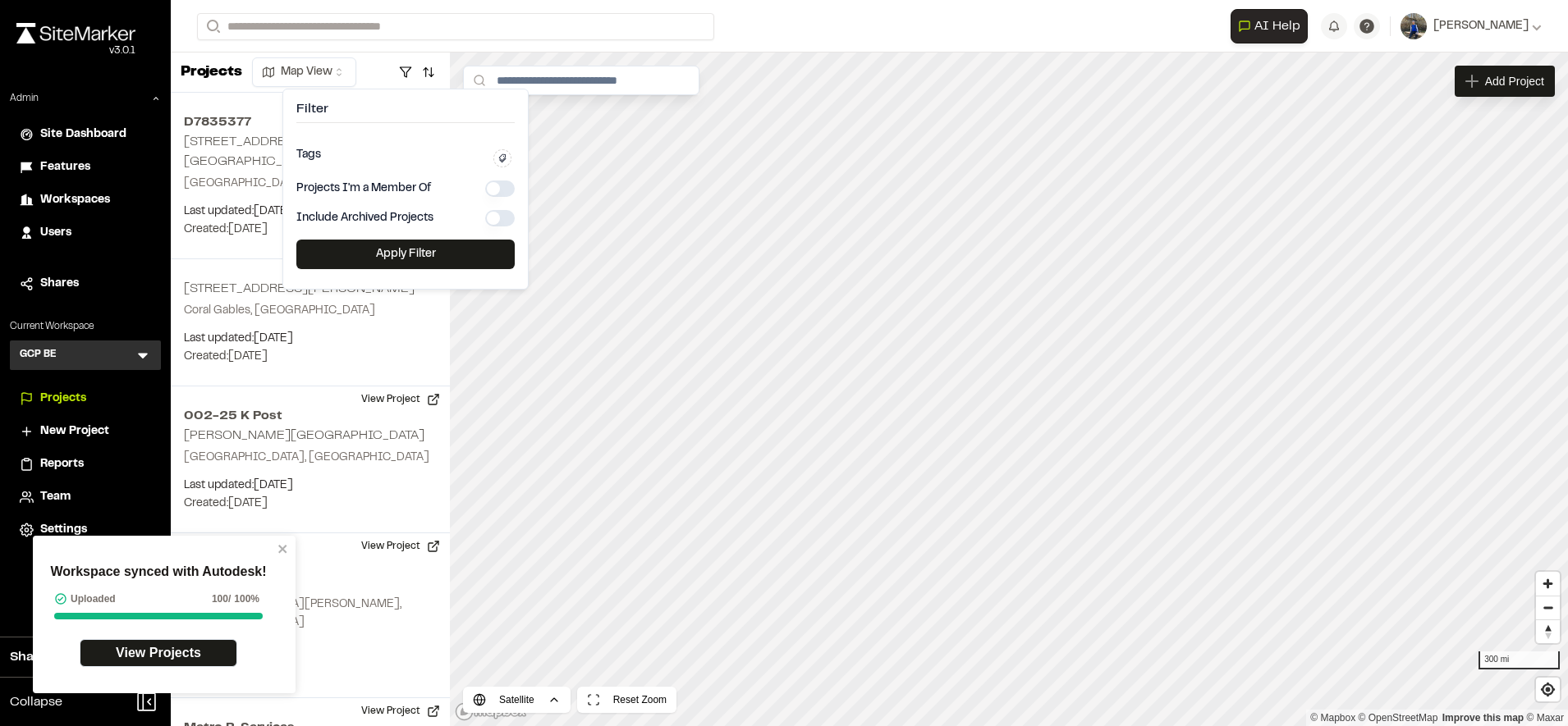
click at [374, 70] on div at bounding box center [406, 72] width 67 height 26
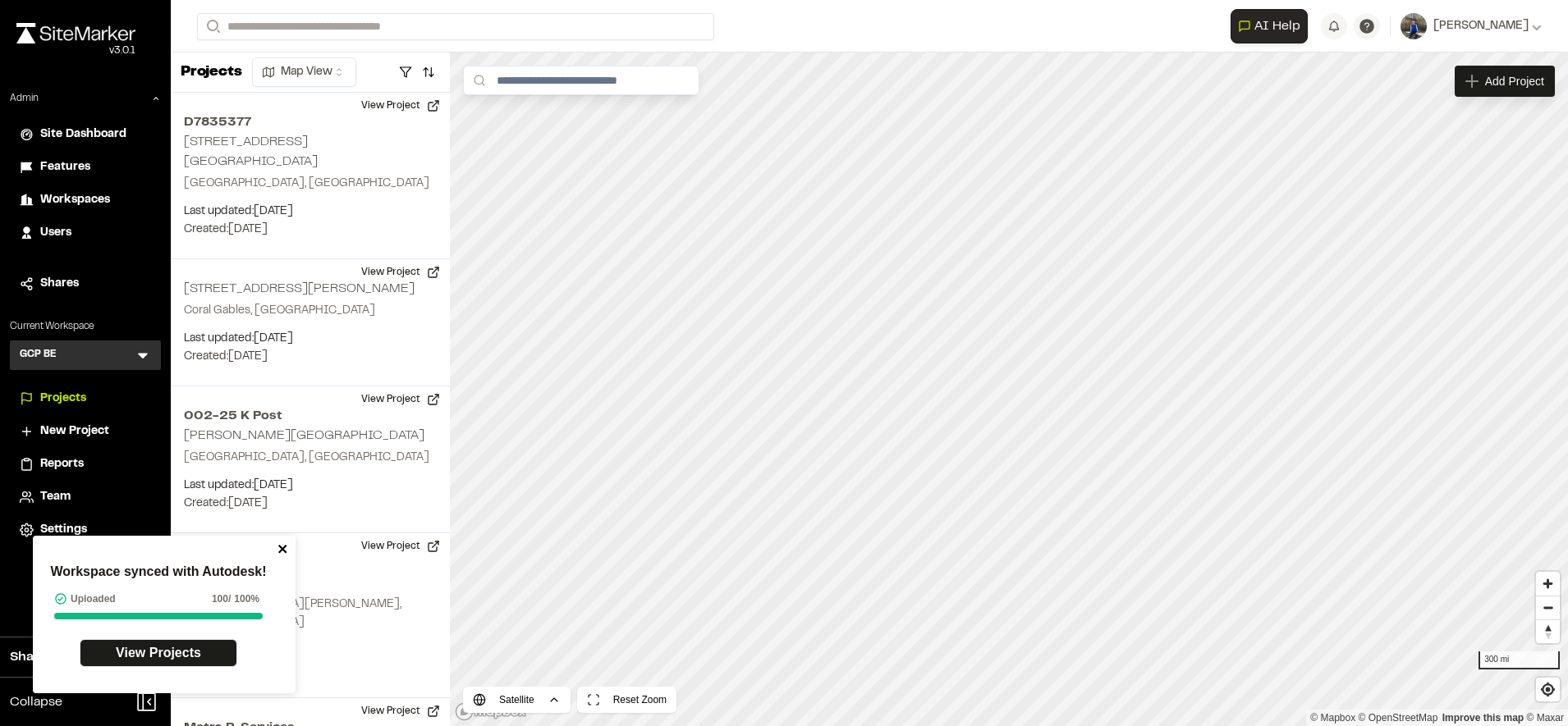
click at [286, 551] on icon "close" at bounding box center [283, 549] width 9 height 9
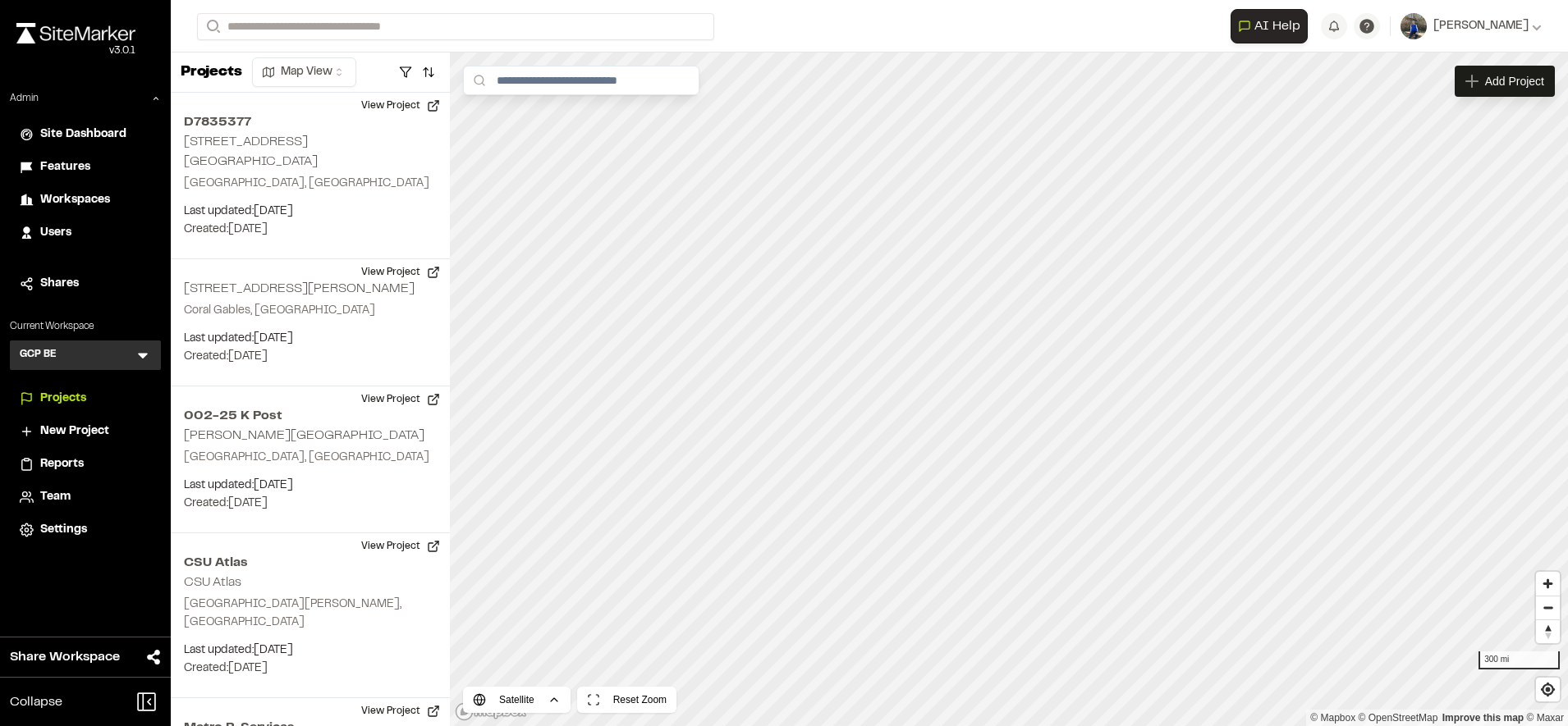
click at [67, 227] on span "Users" at bounding box center [55, 233] width 32 height 18
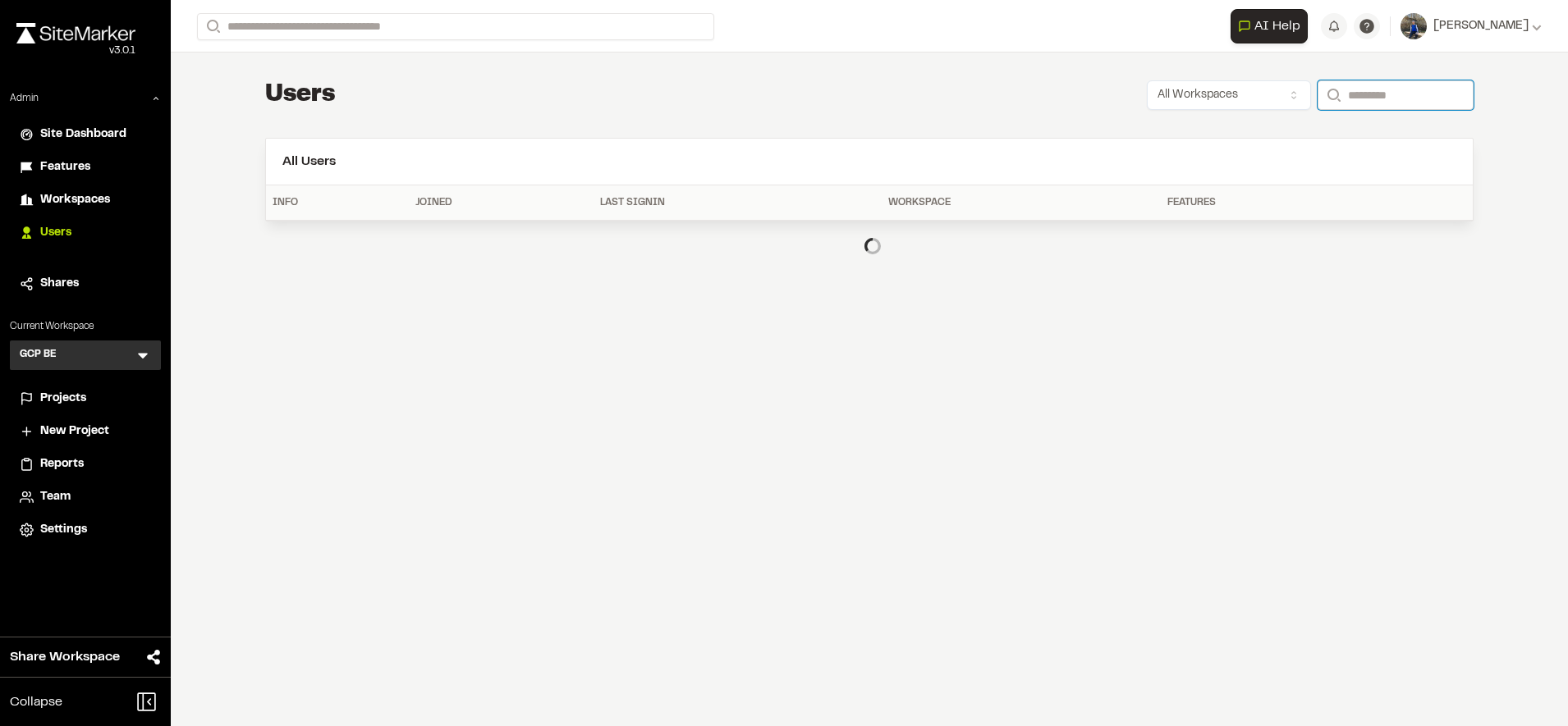
click at [1390, 103] on input "Search" at bounding box center [1396, 95] width 156 height 30
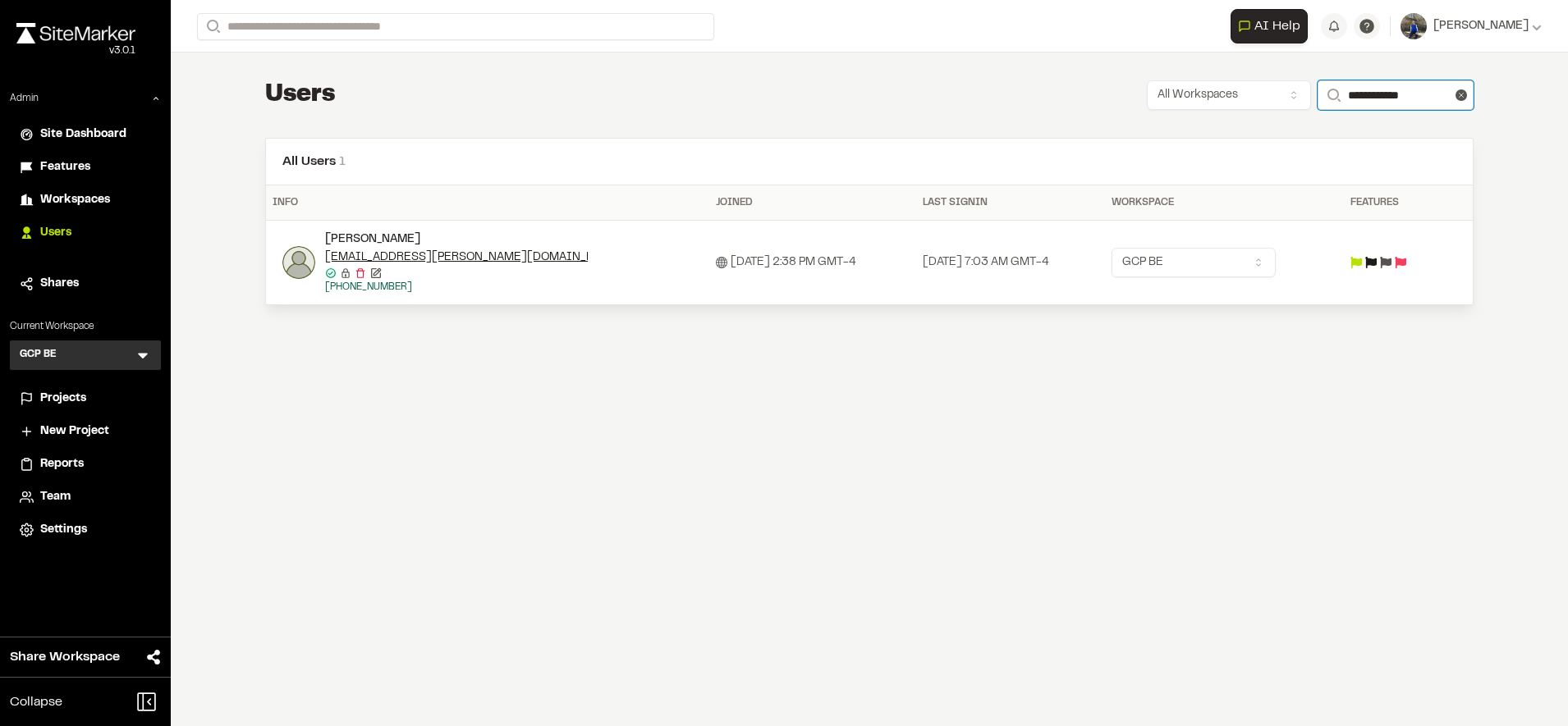
type input "**********"
click at [292, 269] on img at bounding box center [299, 263] width 32 height 32
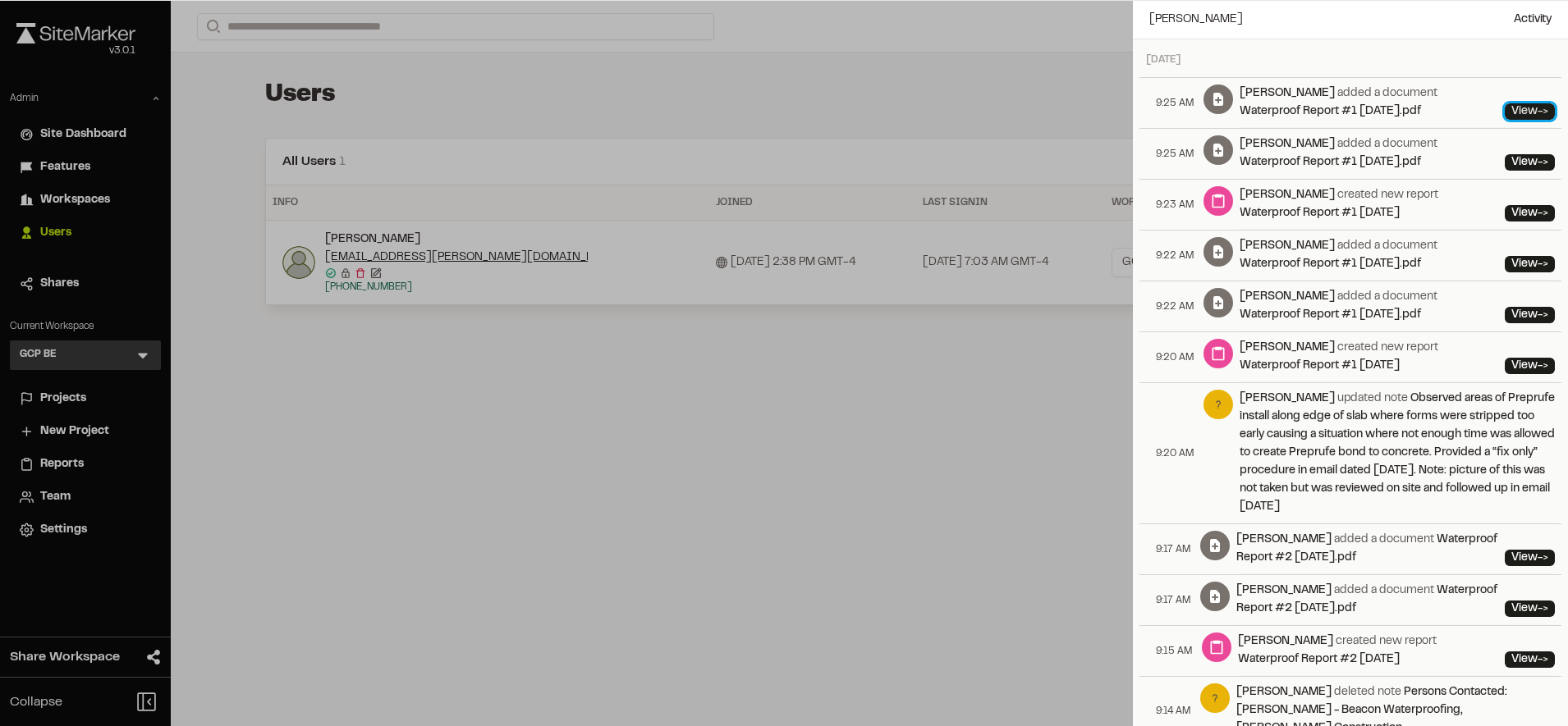
click at [1516, 113] on link "View ->" at bounding box center [1530, 111] width 50 height 16
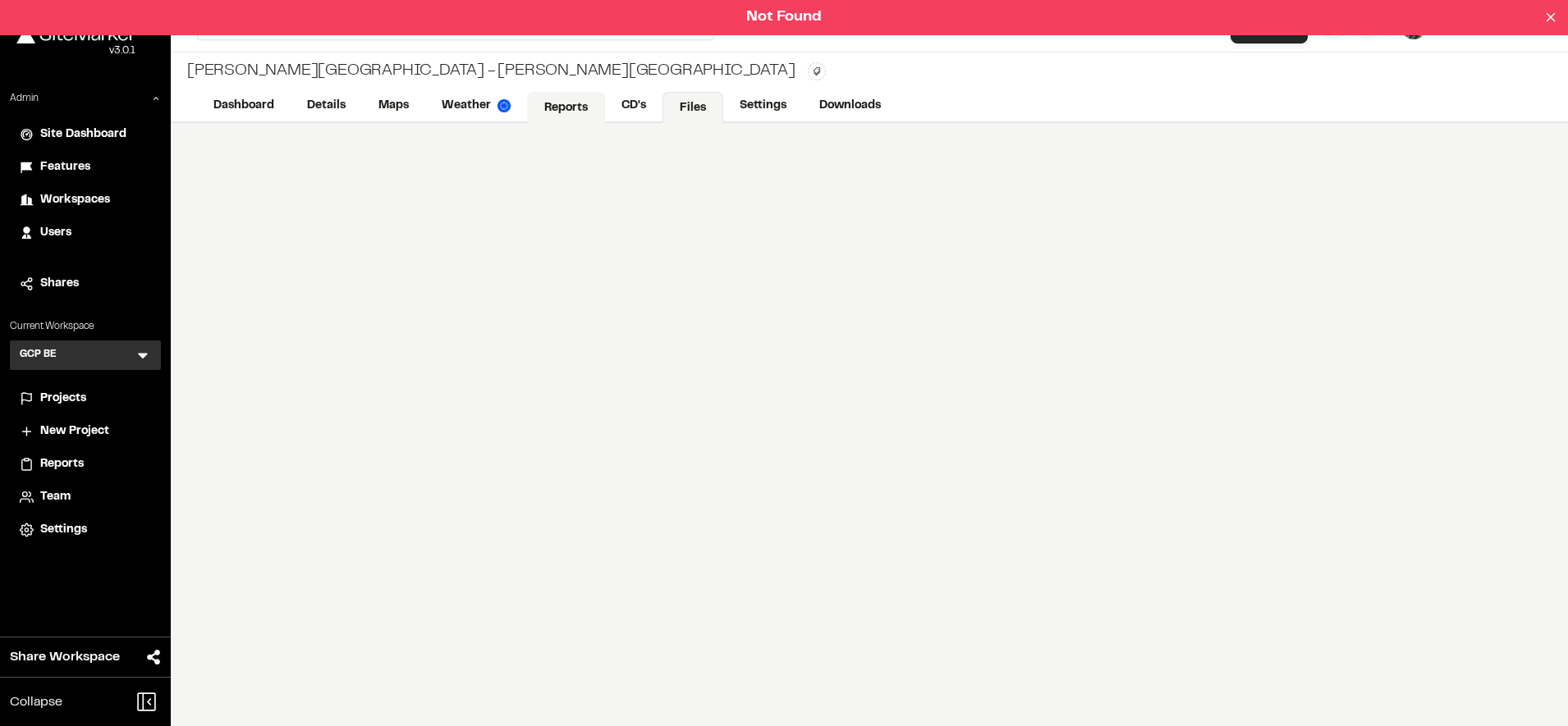
click at [587, 112] on link "Reports" at bounding box center [566, 107] width 78 height 32
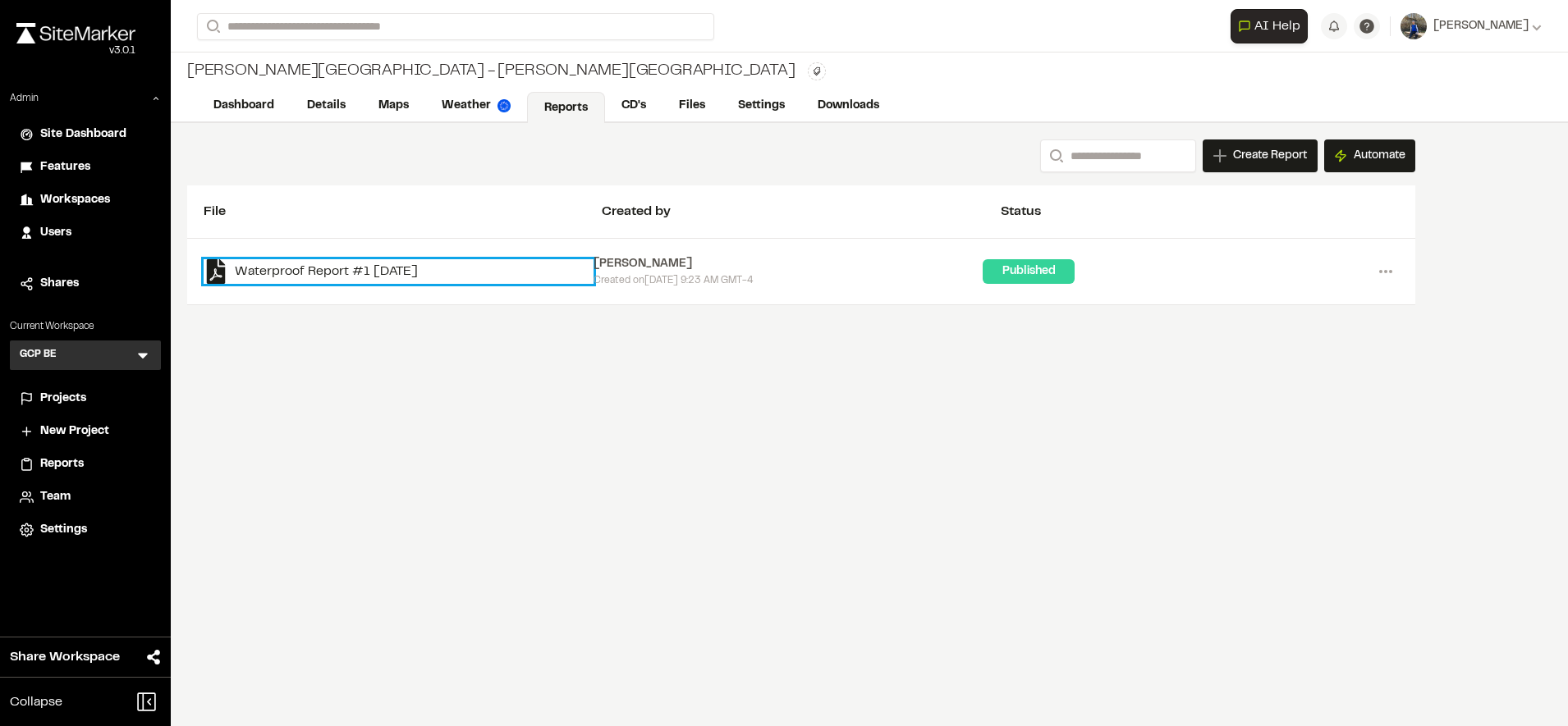
click at [351, 268] on link "Waterproof Report #1 [DATE]" at bounding box center [399, 271] width 390 height 25
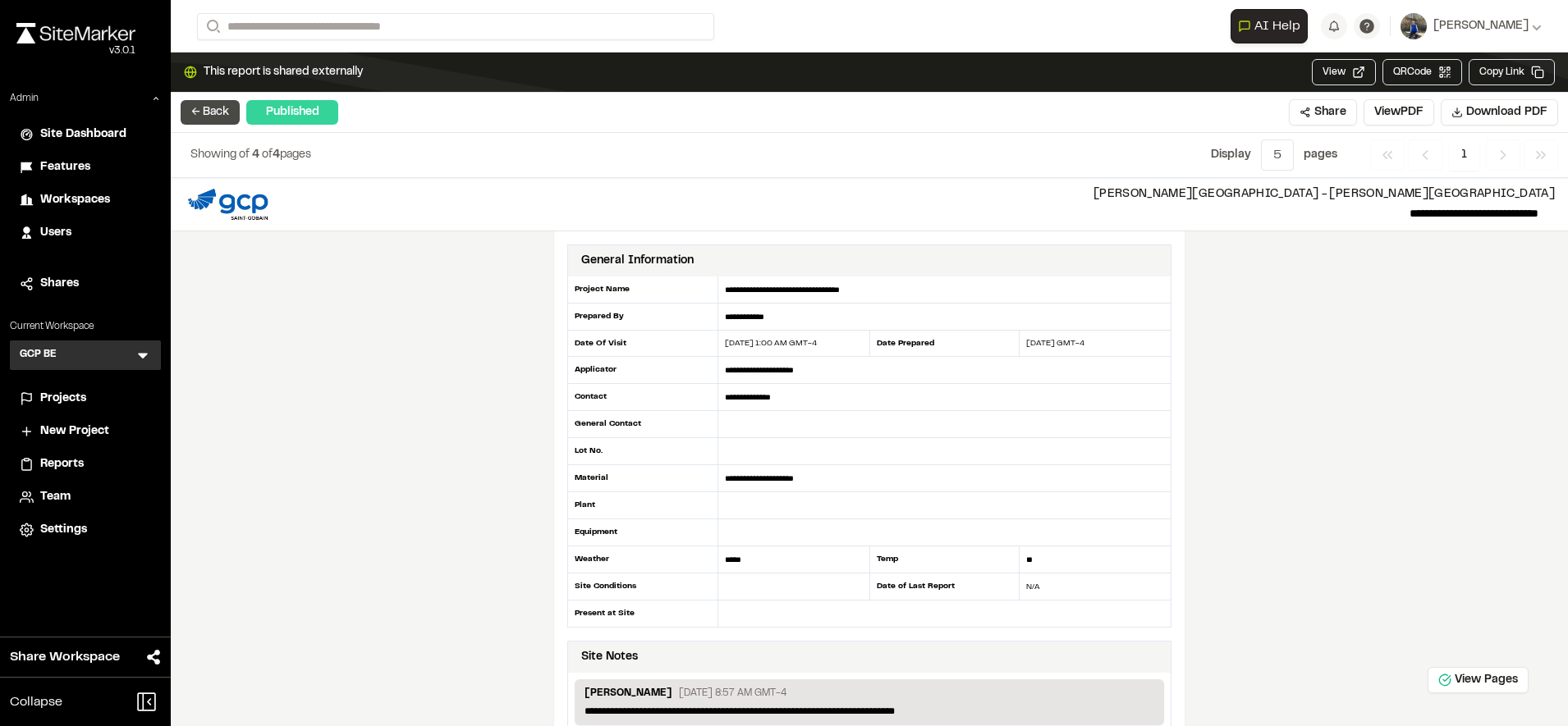
click at [197, 119] on button "← Back" at bounding box center [210, 112] width 59 height 25
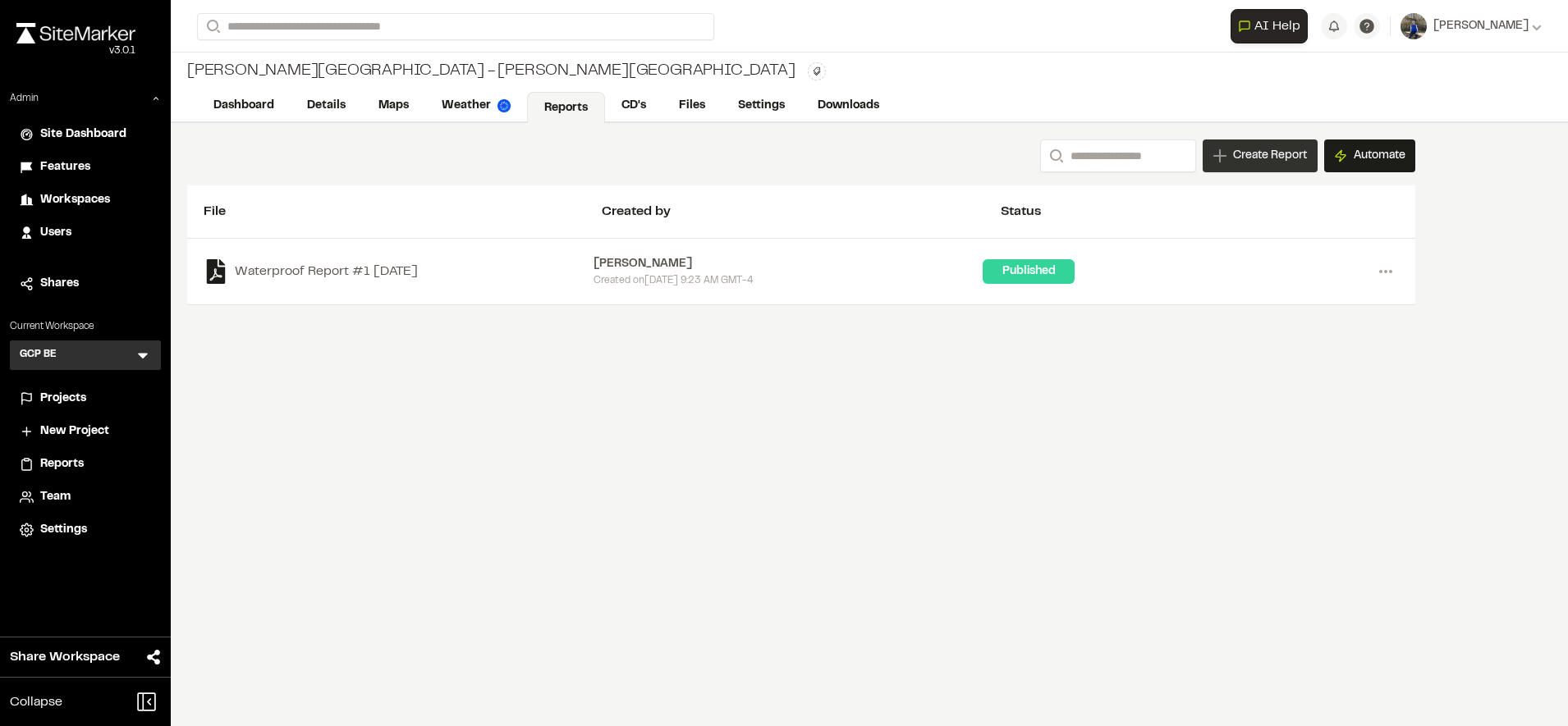
click at [1256, 152] on span "Create Report" at bounding box center [1270, 155] width 74 height 18
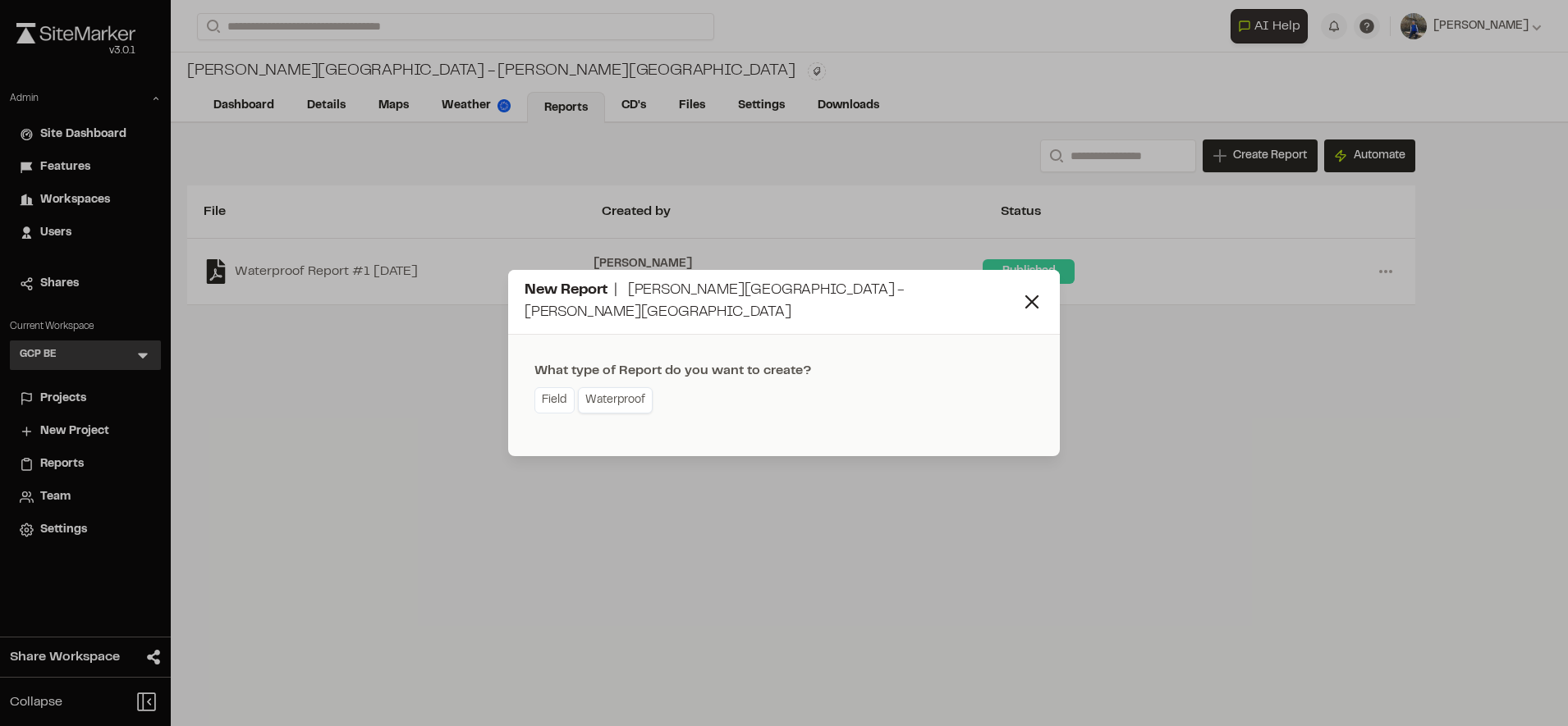
click at [638, 397] on link "Waterproof" at bounding box center [615, 400] width 75 height 26
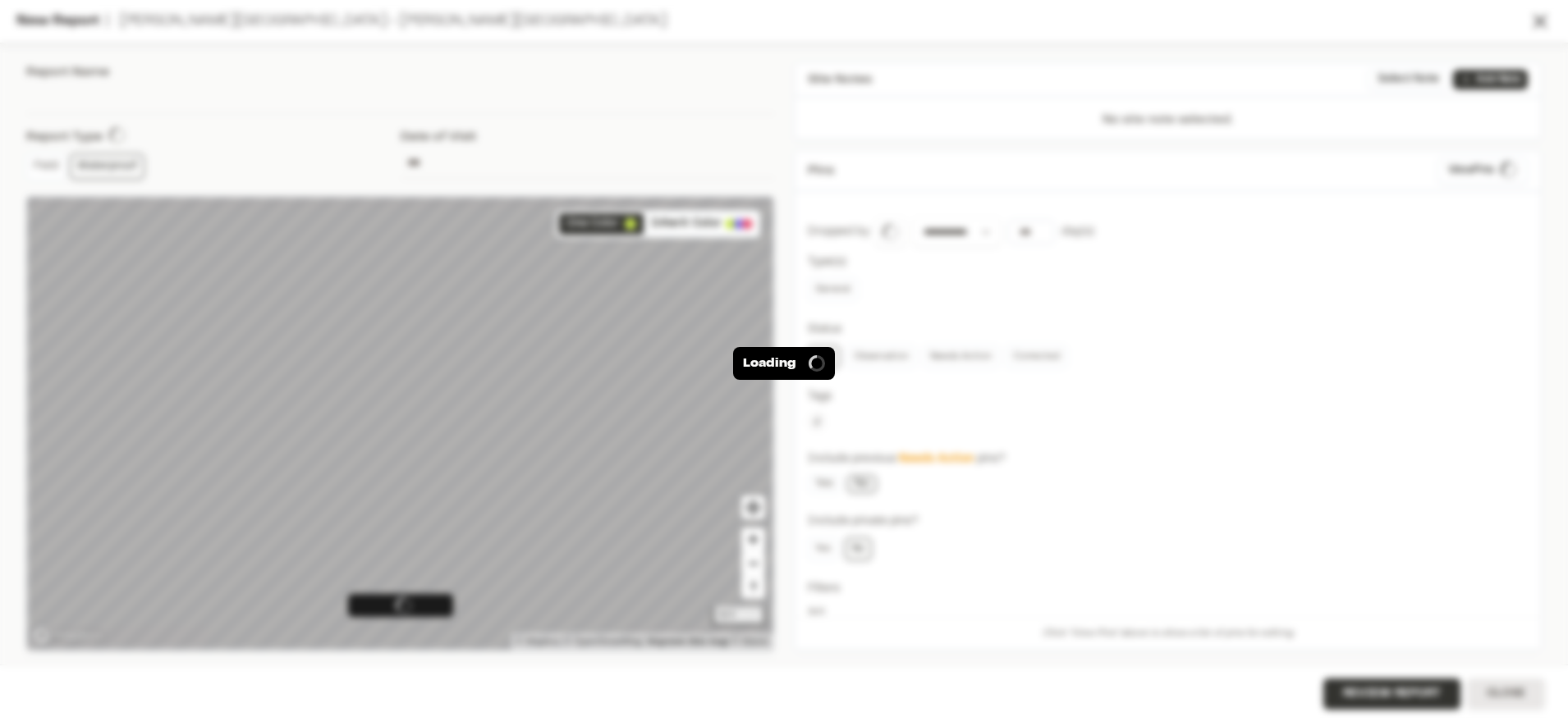
type input "**********"
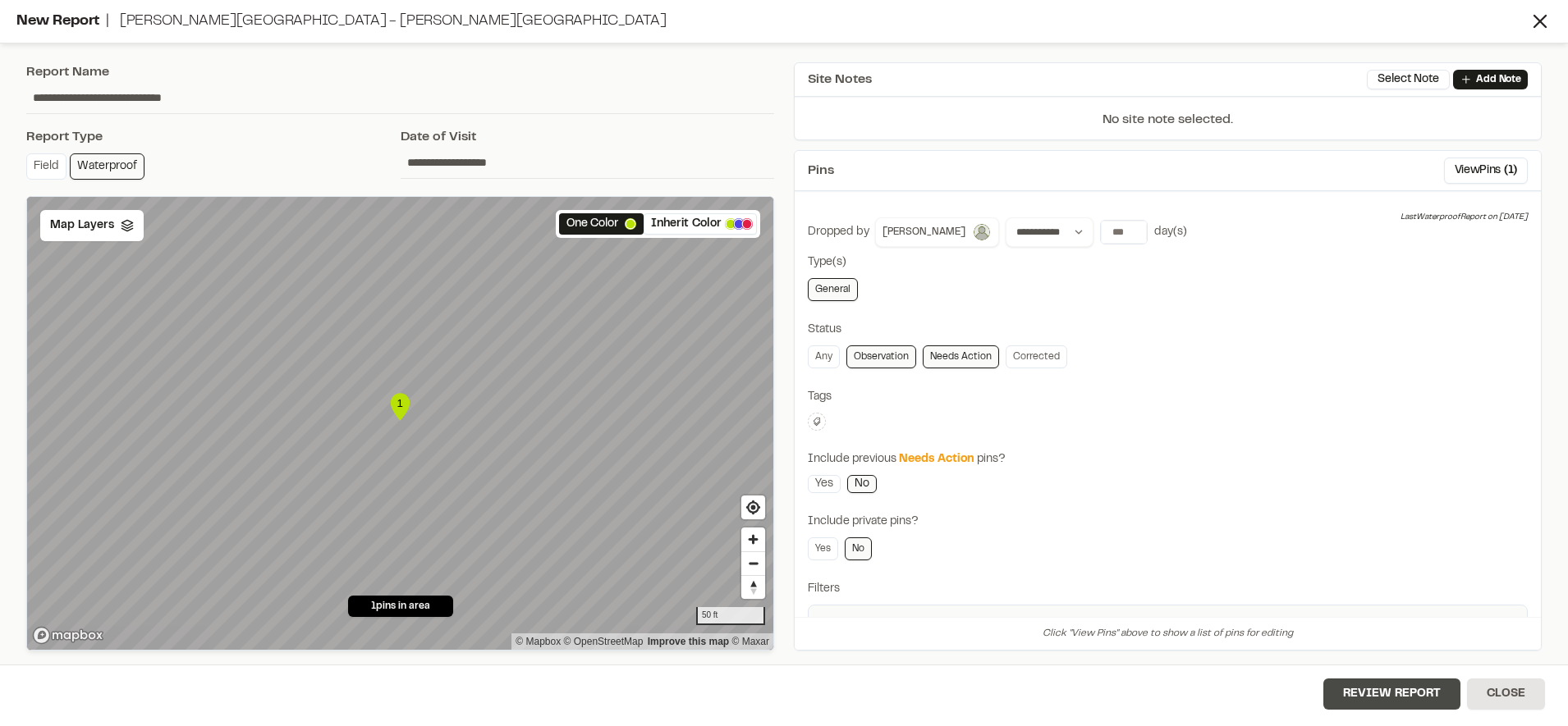
click at [1379, 686] on button "Review Report" at bounding box center [1392, 694] width 137 height 32
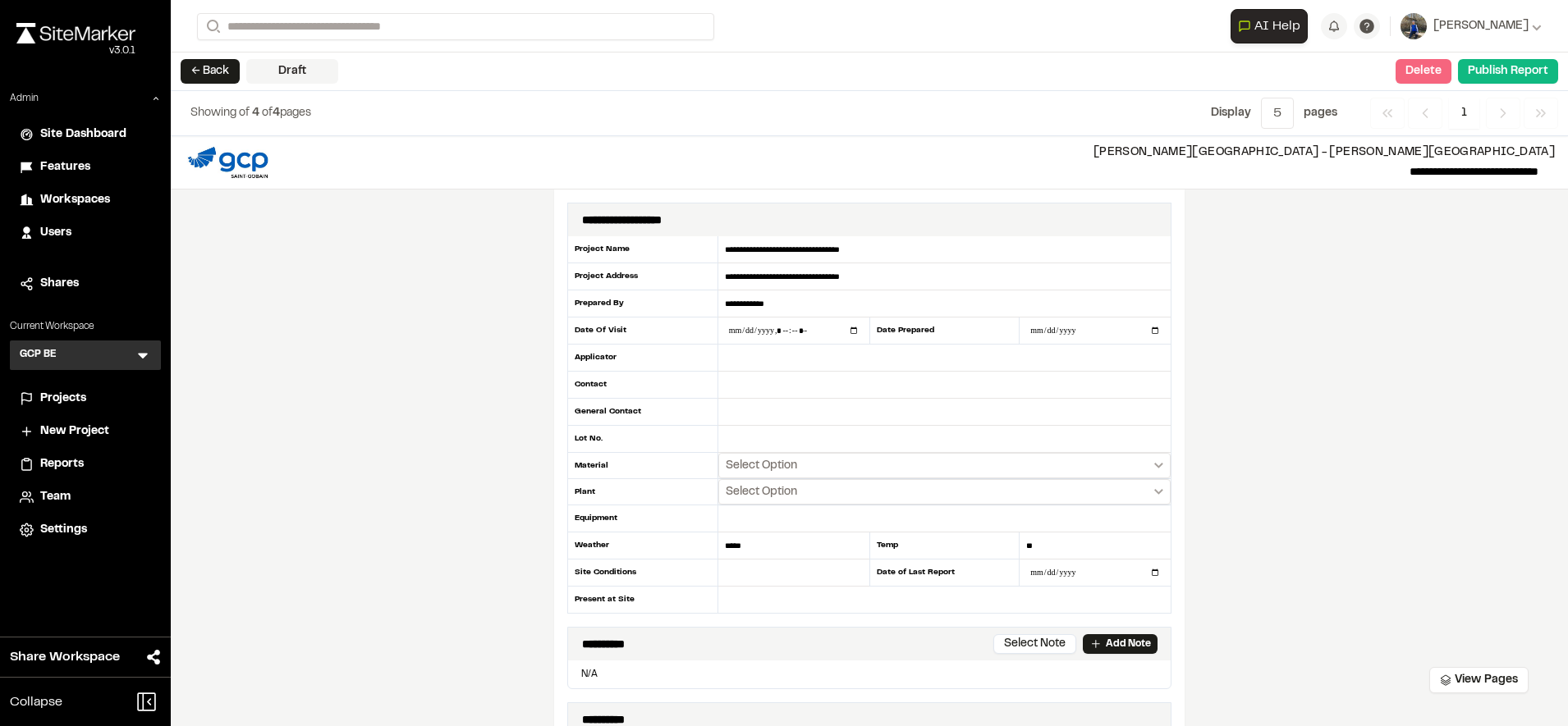
click at [1431, 74] on button "Delete" at bounding box center [1423, 71] width 55 height 25
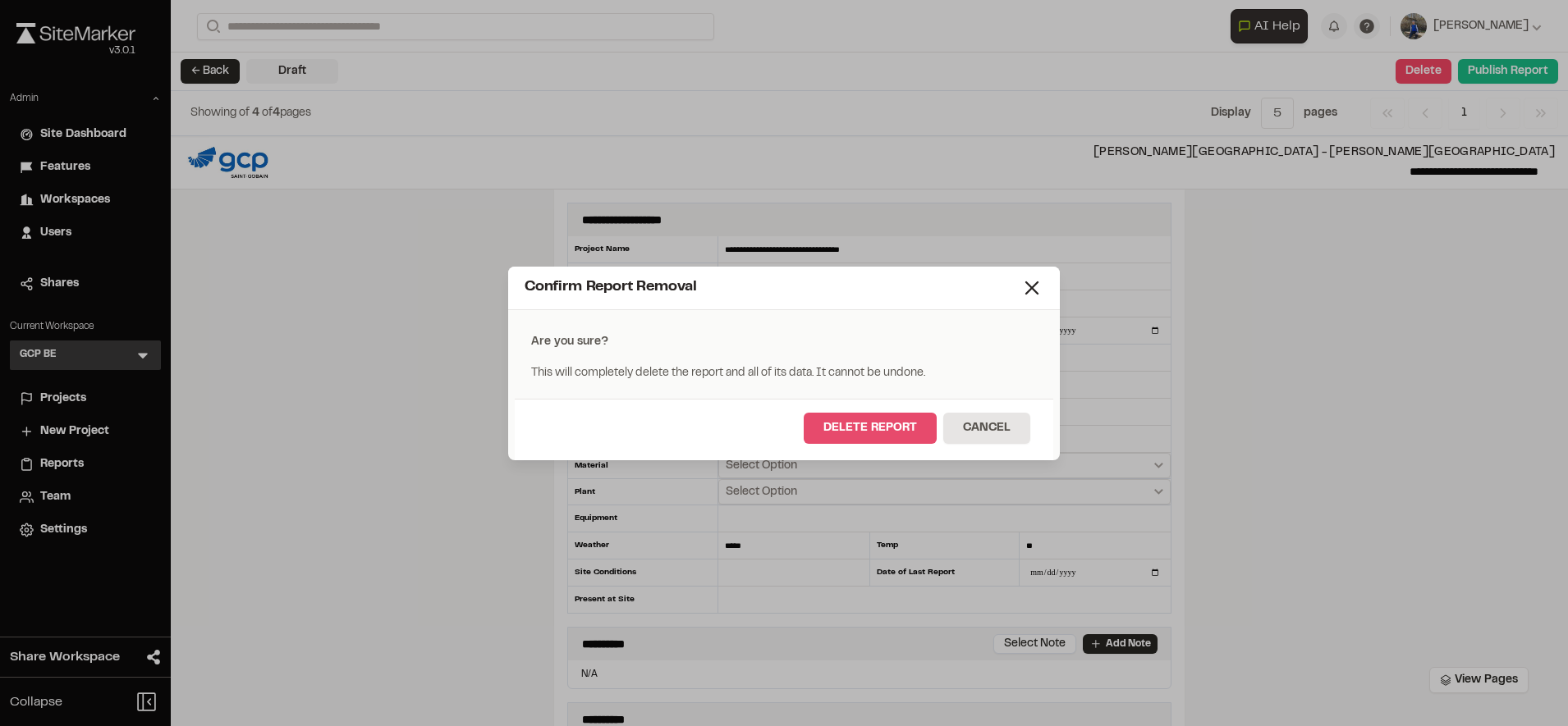
click at [897, 432] on button "Delete Report" at bounding box center [871, 428] width 133 height 32
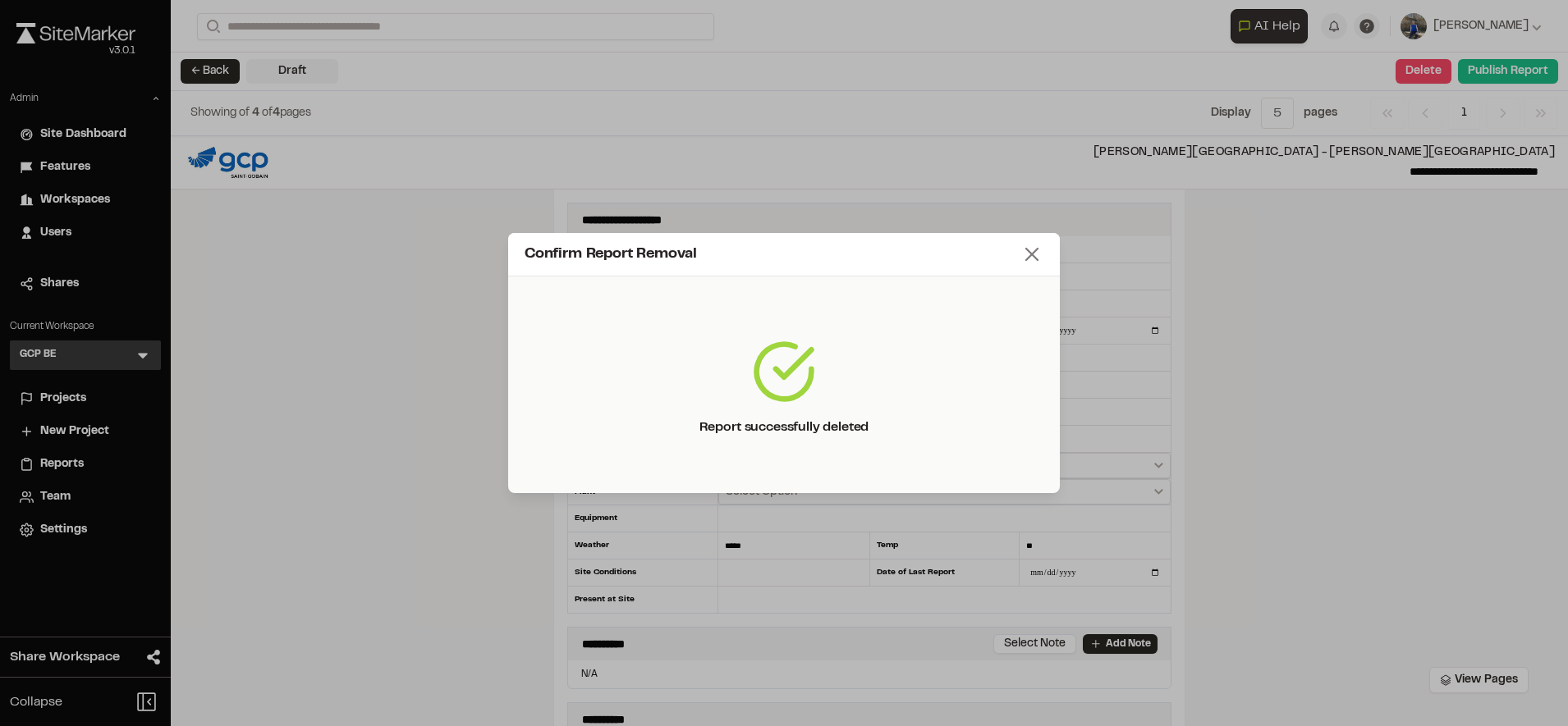
click at [1032, 261] on icon at bounding box center [1032, 254] width 23 height 23
